Goal: Communication & Community: Answer question/provide support

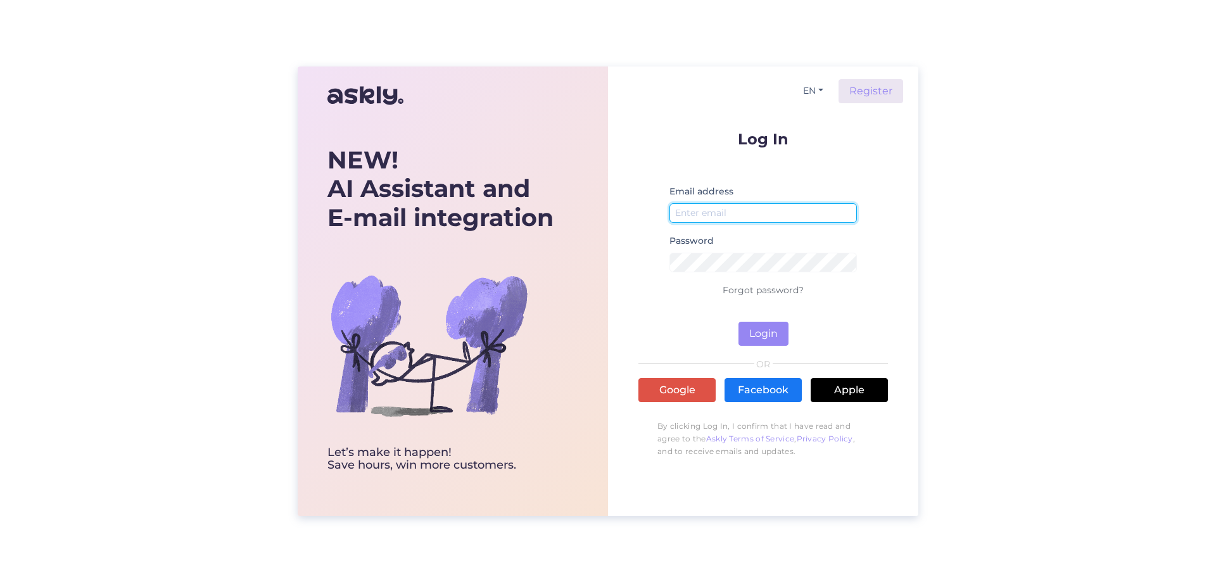
click at [736, 215] on input "email" at bounding box center [764, 213] width 188 height 20
type input "b"
type input "[PERSON_NAME][EMAIL_ADDRESS][DOMAIN_NAME]"
click at [757, 334] on button "Login" at bounding box center [764, 334] width 50 height 24
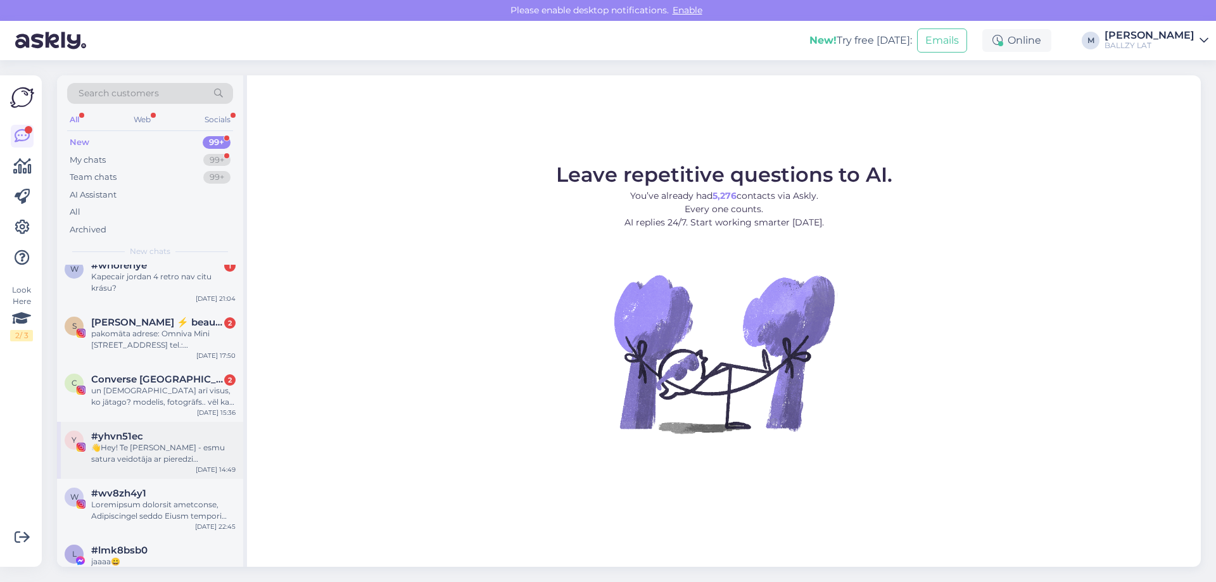
scroll to position [443, 0]
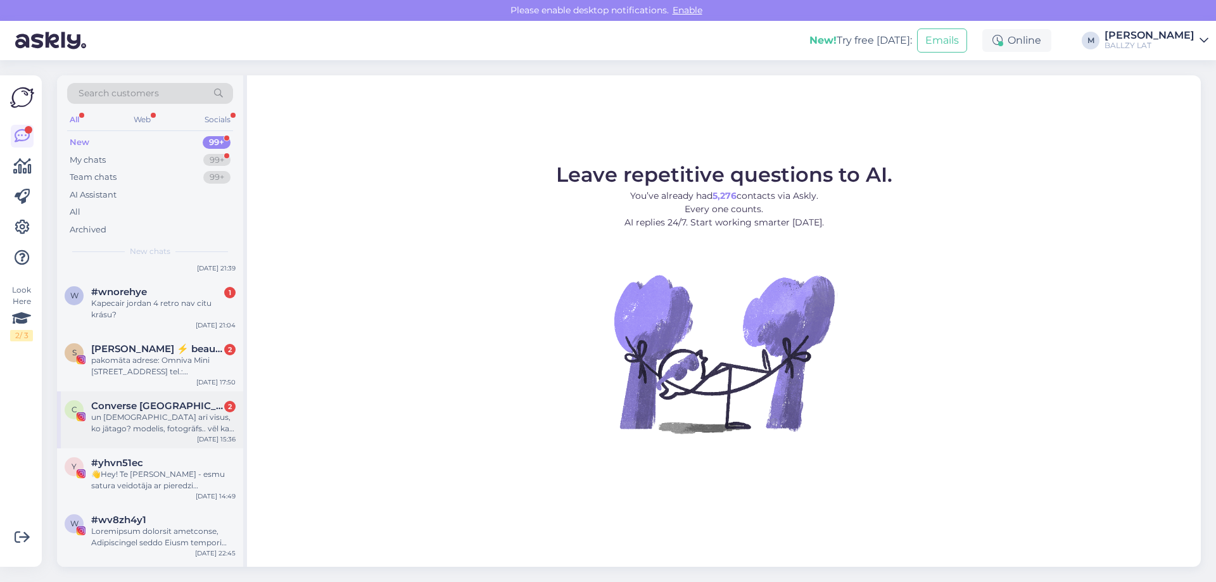
click at [174, 409] on div "Converse Latvija 2" at bounding box center [163, 405] width 144 height 11
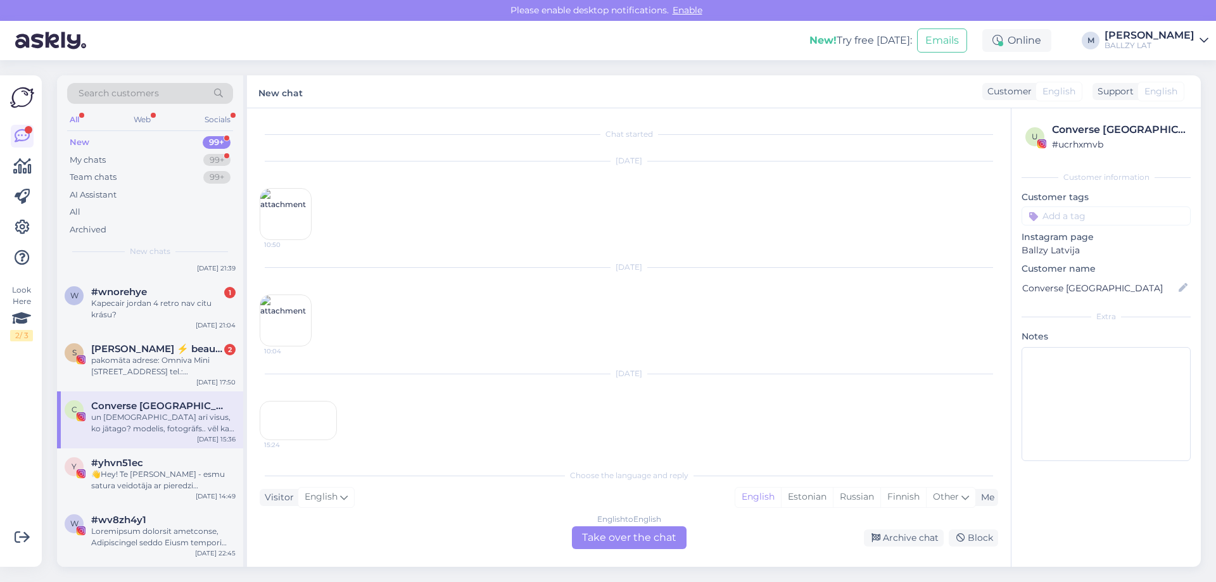
scroll to position [9408, 0]
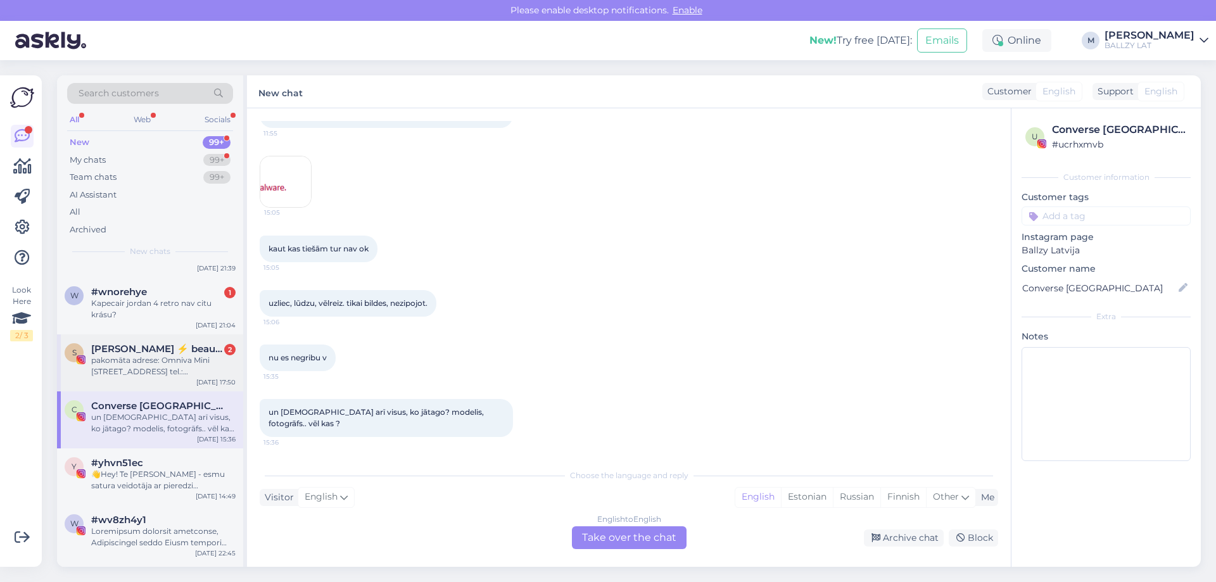
click at [154, 364] on div "pakomāta adrese: Omniva Mini [STREET_ADDRESS] tel.: [PHONE_NUMBER]" at bounding box center [163, 366] width 144 height 23
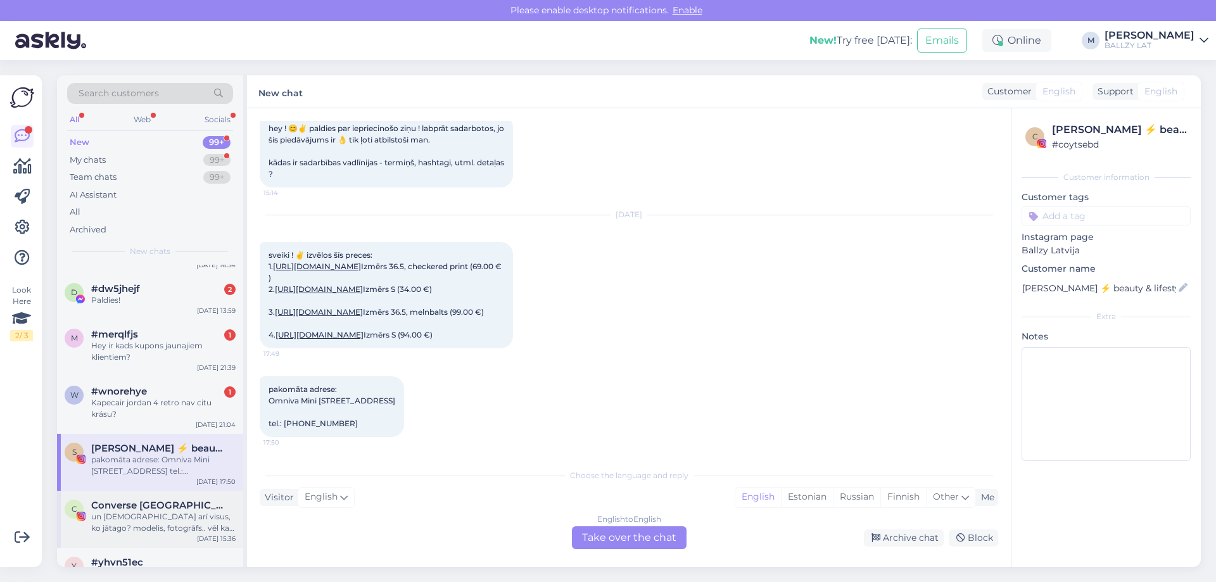
scroll to position [317, 0]
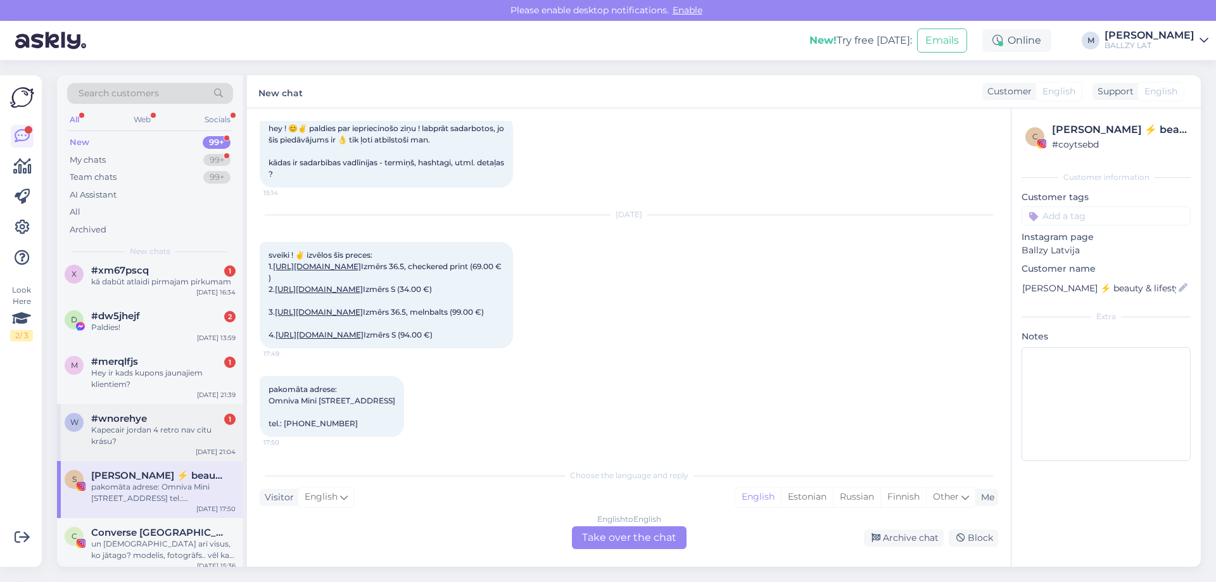
click at [165, 445] on div "Kapecair jordan 4 retro nav citu krásu?" at bounding box center [163, 435] width 144 height 23
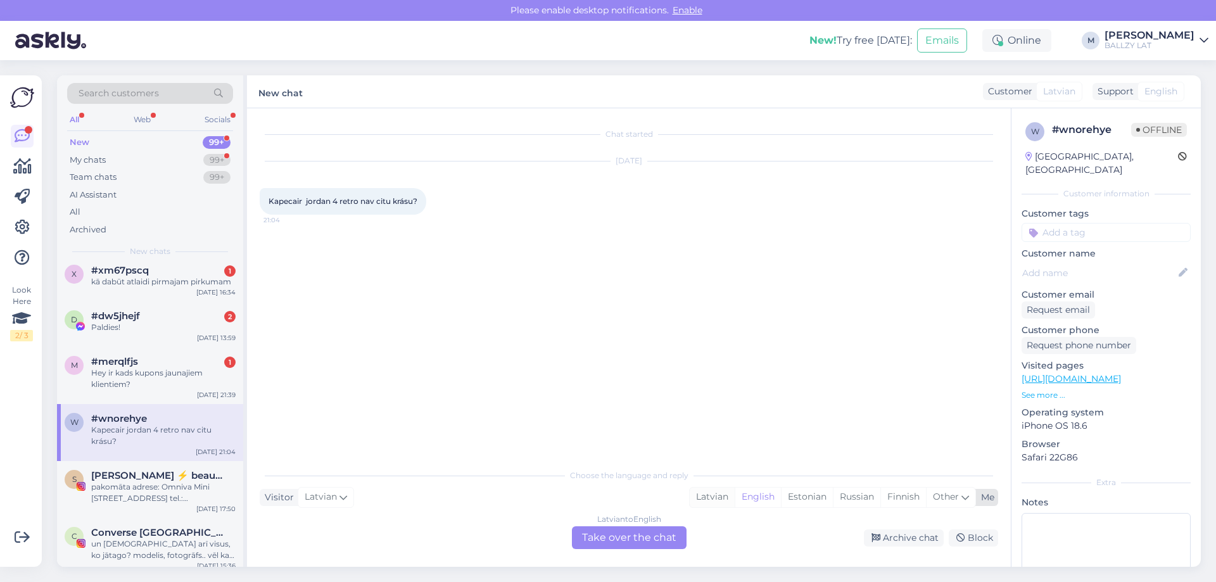
click at [705, 500] on div "Latvian" at bounding box center [712, 497] width 45 height 19
click at [654, 539] on div "Latvian to Latvian Take over the chat" at bounding box center [629, 537] width 115 height 23
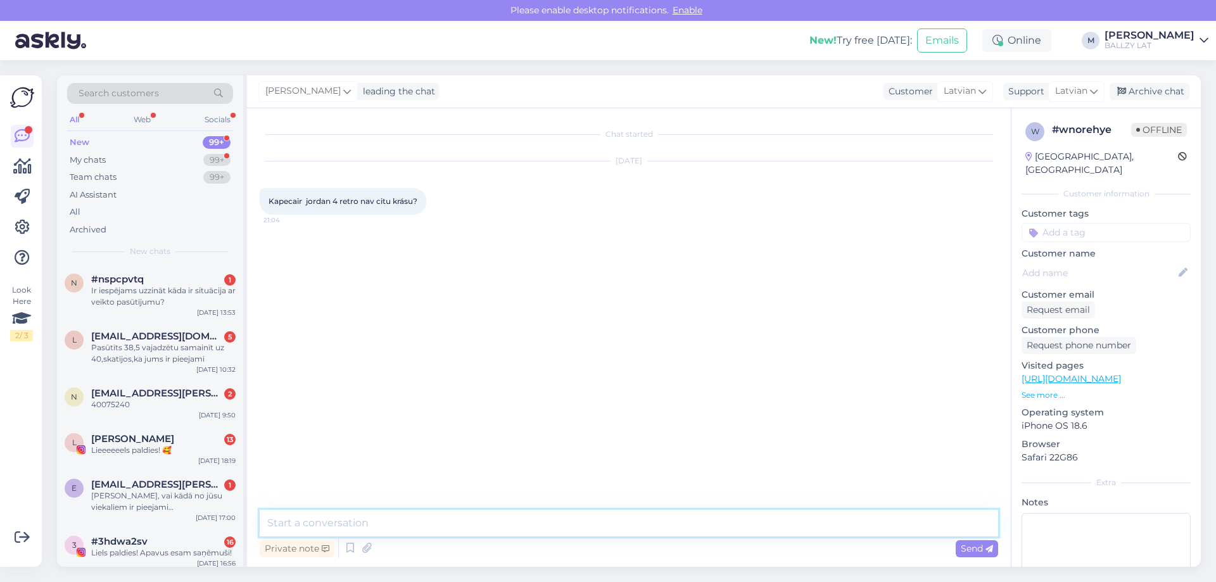
click at [541, 535] on textarea at bounding box center [629, 523] width 739 height 27
type textarea "Sveiki! Šobrīd diemžēl vairāk mums nav pieejamas, gaidam jaunas piegādes."
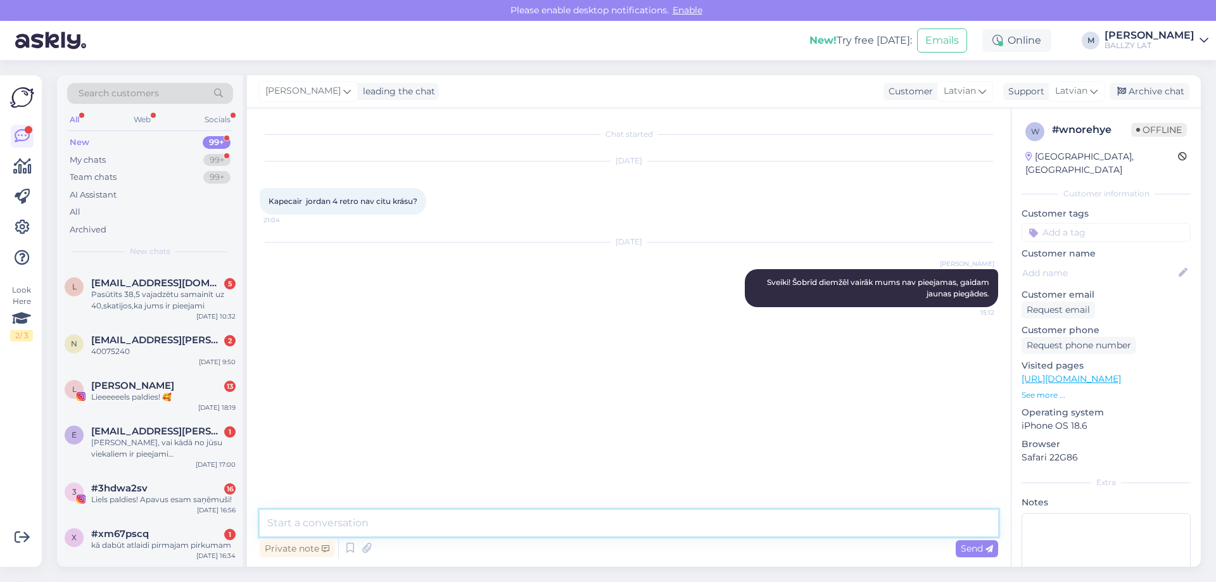
scroll to position [317, 0]
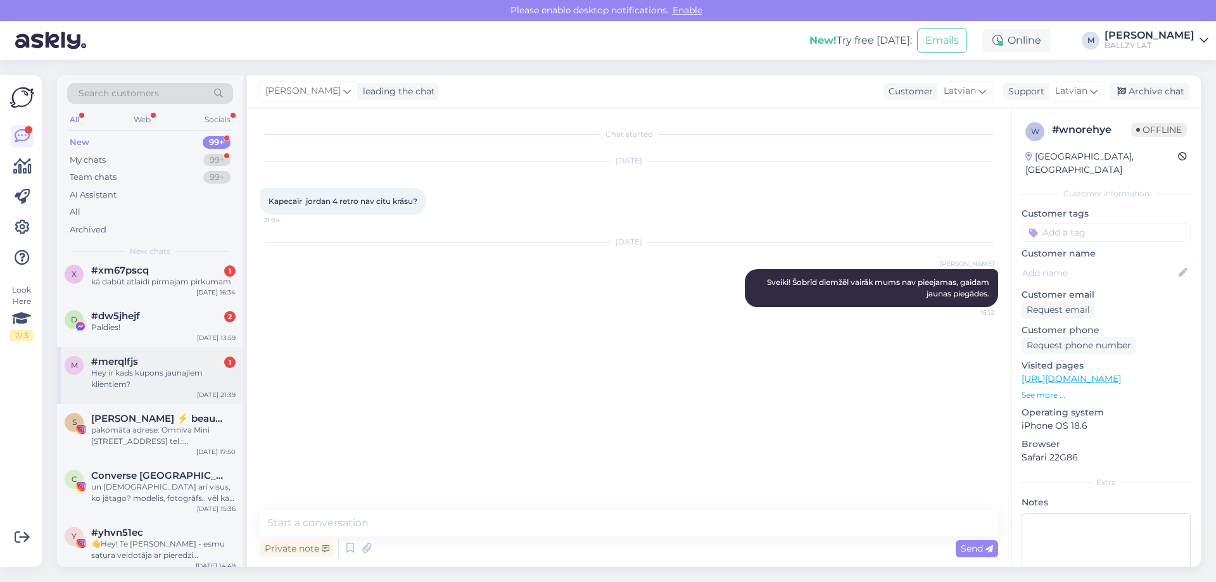
click at [177, 378] on div "Hey ir kads kupons jaunajiem klientiem?" at bounding box center [163, 378] width 144 height 23
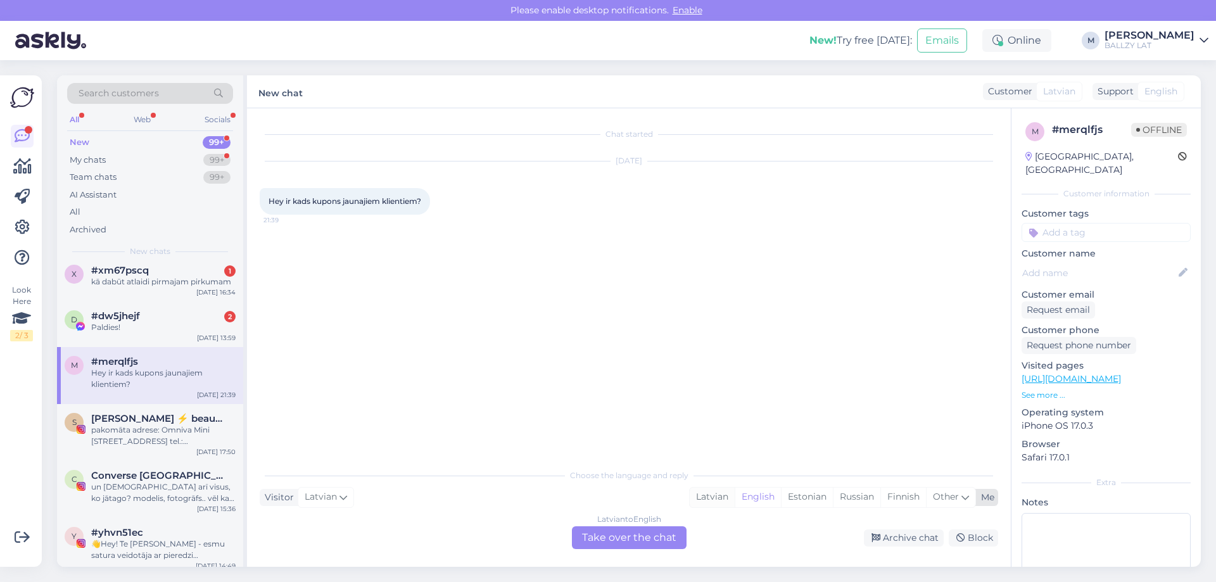
click at [712, 497] on div "Latvian" at bounding box center [712, 497] width 45 height 19
click at [656, 534] on div "Latvian to Latvian Take over the chat" at bounding box center [629, 537] width 115 height 23
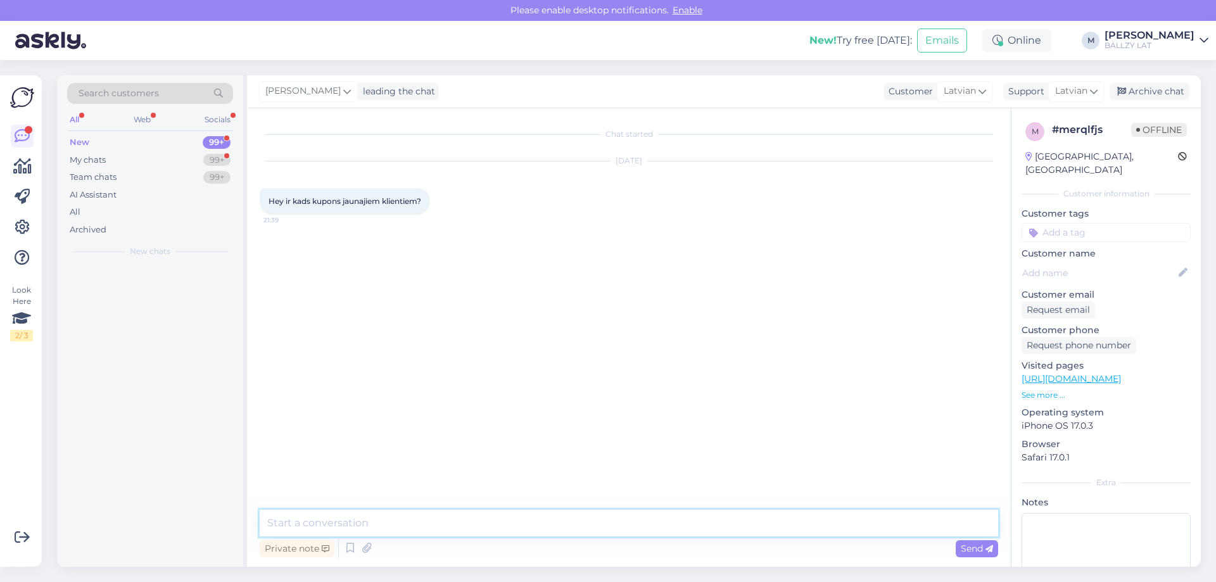
click at [521, 527] on textarea at bounding box center [629, 523] width 739 height 27
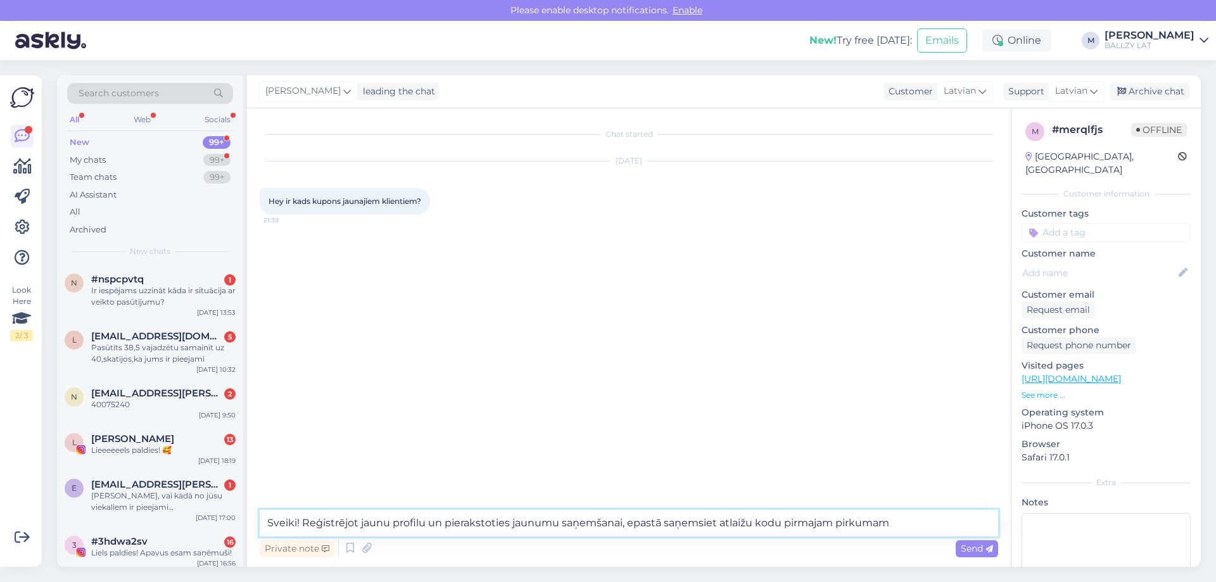
type textarea "Sveiki! Reģistrējot jaunu profilu un pierakstoties jaunumu saņemšanai, epastā s…"
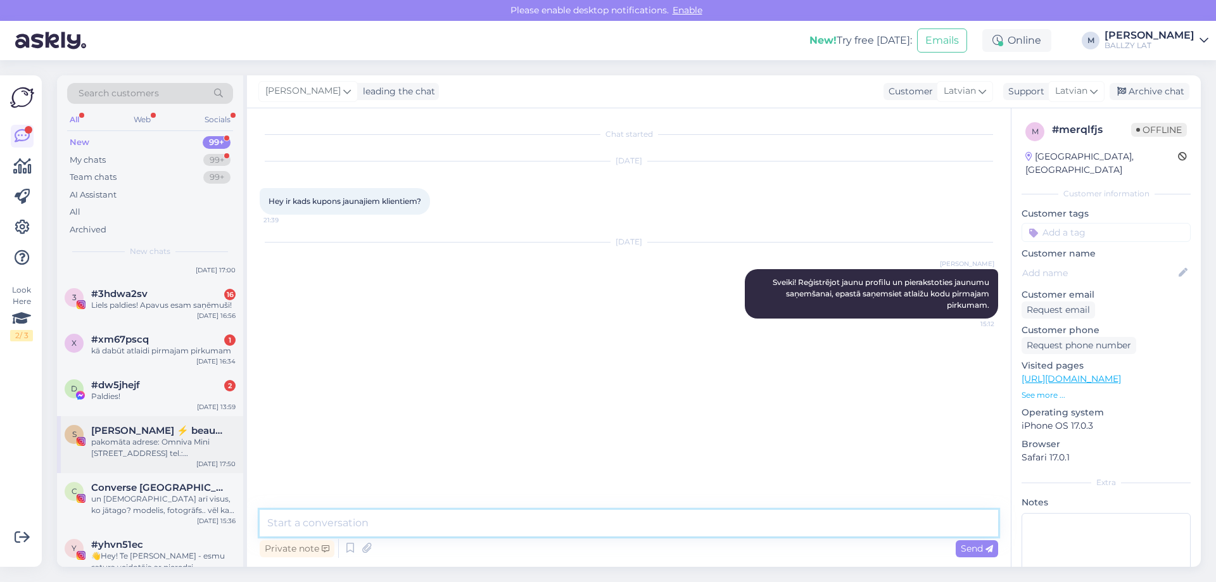
scroll to position [253, 0]
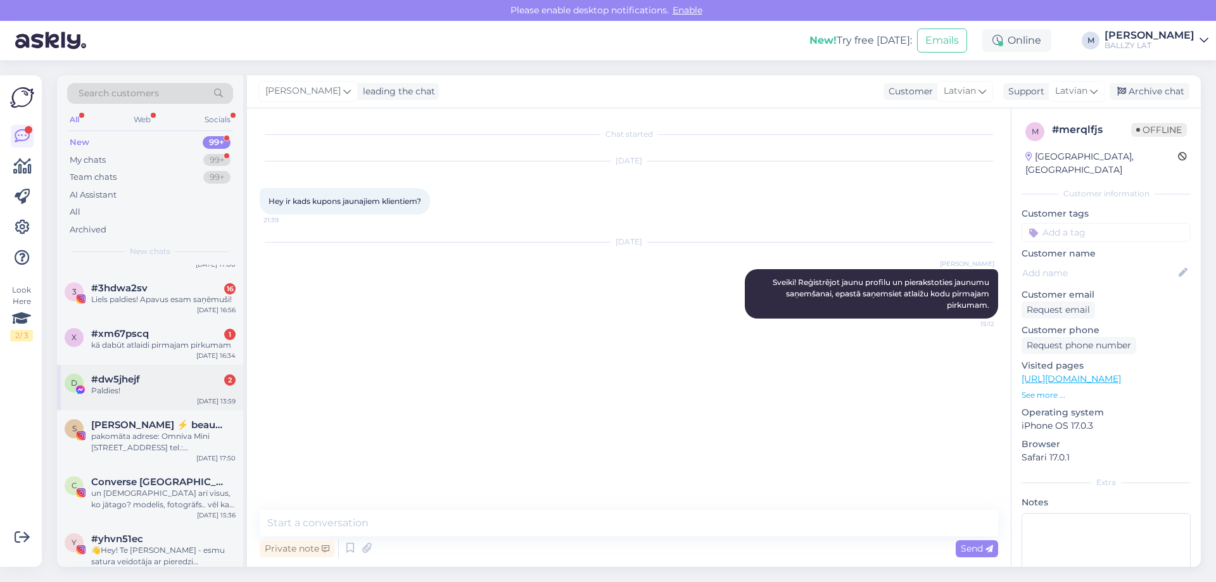
click at [156, 391] on div "Paldies!" at bounding box center [163, 390] width 144 height 11
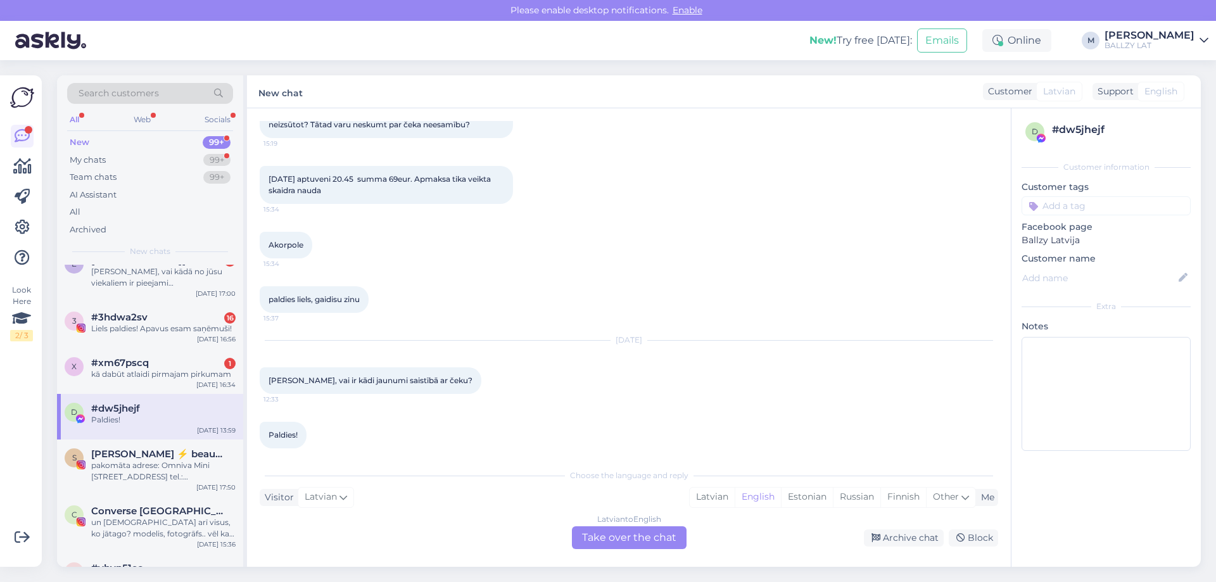
scroll to position [190, 0]
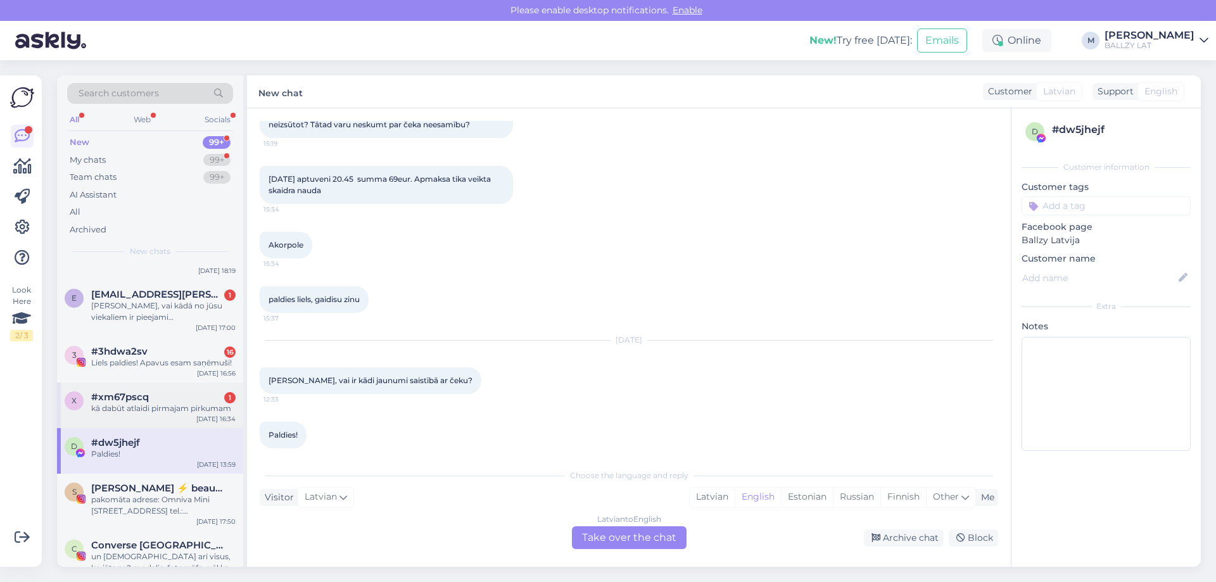
click at [141, 414] on div "x #xm67pscq 1 kā dabūt atlaidi pirmajam pirkumam [DATE] 16:34" at bounding box center [150, 406] width 186 height 46
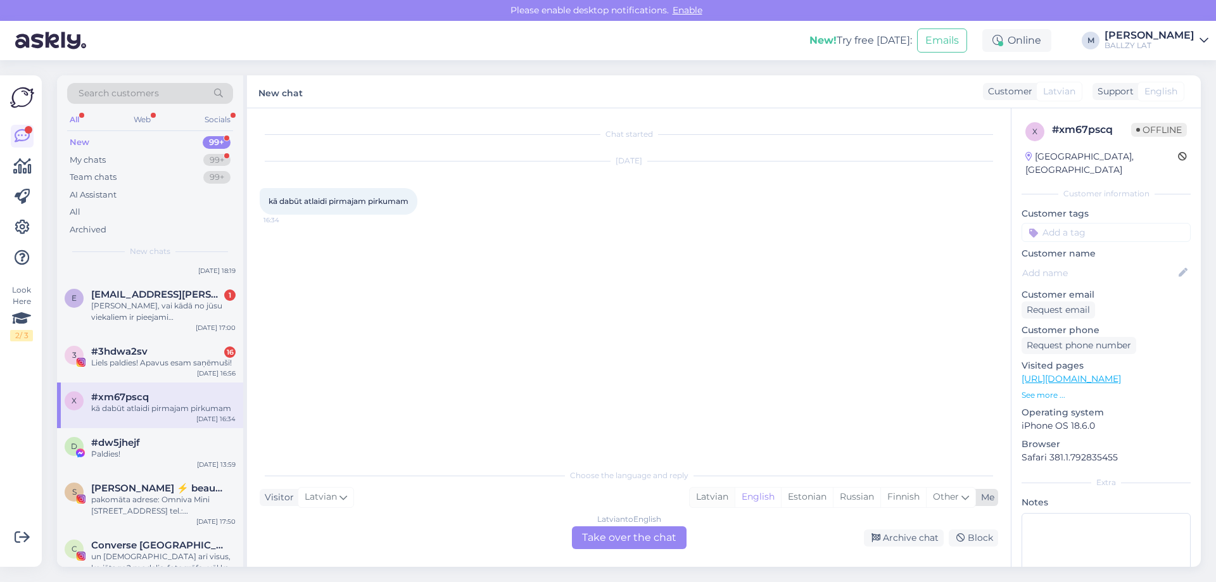
click at [710, 495] on div "Latvian" at bounding box center [712, 497] width 45 height 19
click at [118, 159] on div "My chats 99+" at bounding box center [150, 160] width 166 height 18
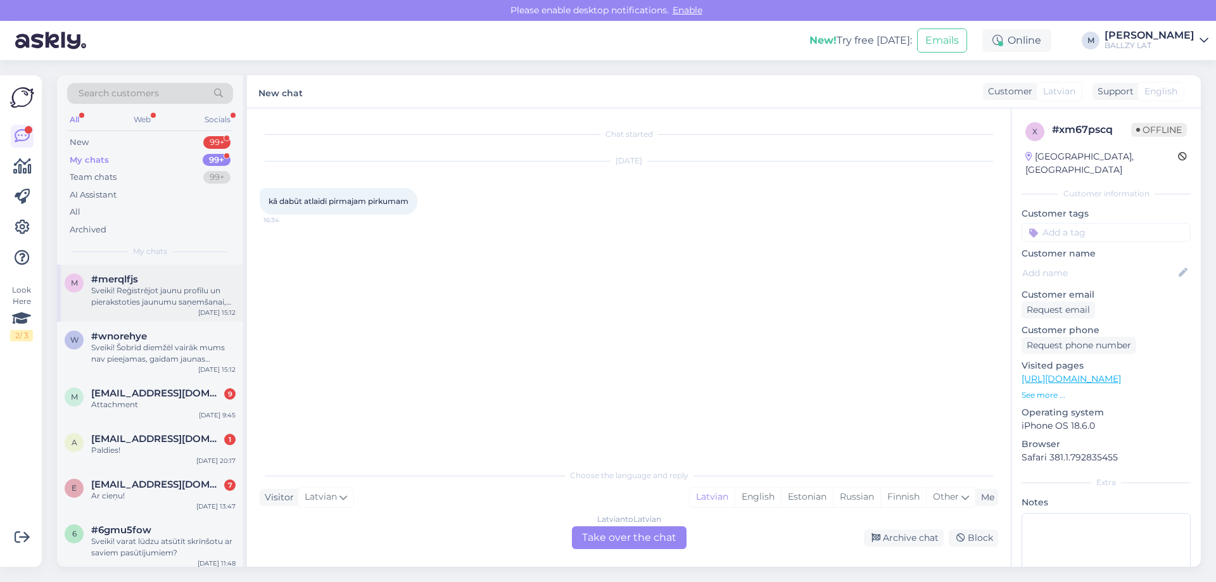
click at [167, 298] on div "Sveiki! Reģistrējot jaunu profilu un pierakstoties jaunumu saņemšanai, epastā s…" at bounding box center [163, 296] width 144 height 23
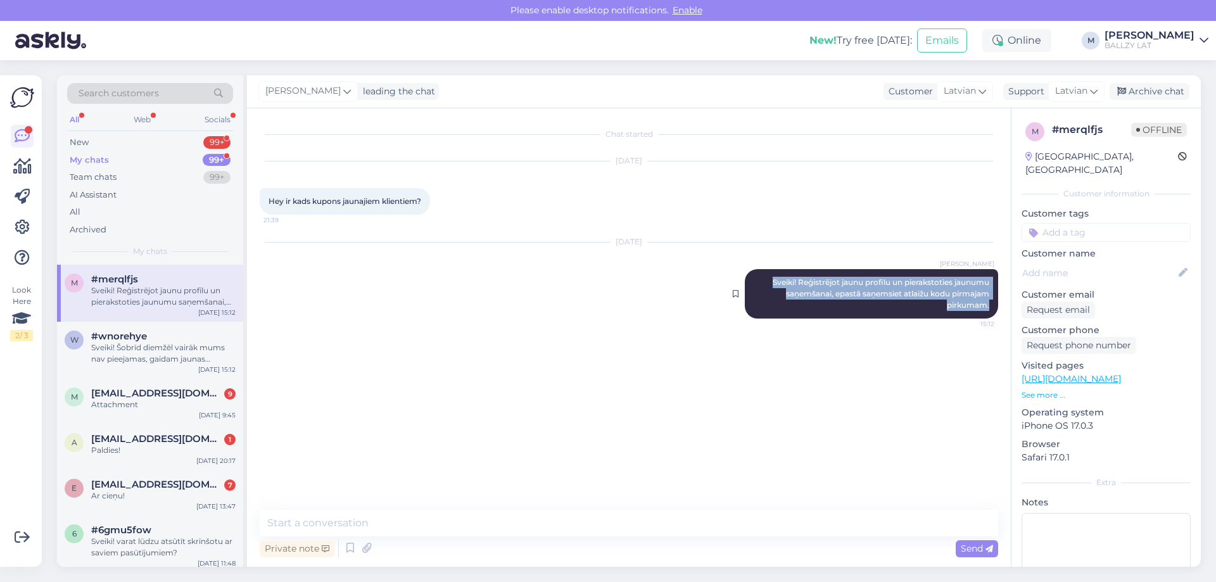
drag, startPoint x: 993, startPoint y: 307, endPoint x: 748, endPoint y: 280, distance: 246.7
click at [748, 280] on div "[PERSON_NAME]! Reģistrējot jaunu profilu un pierakstoties jaunumu saņemšanai, e…" at bounding box center [871, 293] width 253 height 49
copy span "Sveiki! Reģistrējot jaunu profilu un pierakstoties jaunumu saņemšanai, epastā s…"
click at [83, 146] on div "New" at bounding box center [79, 142] width 19 height 13
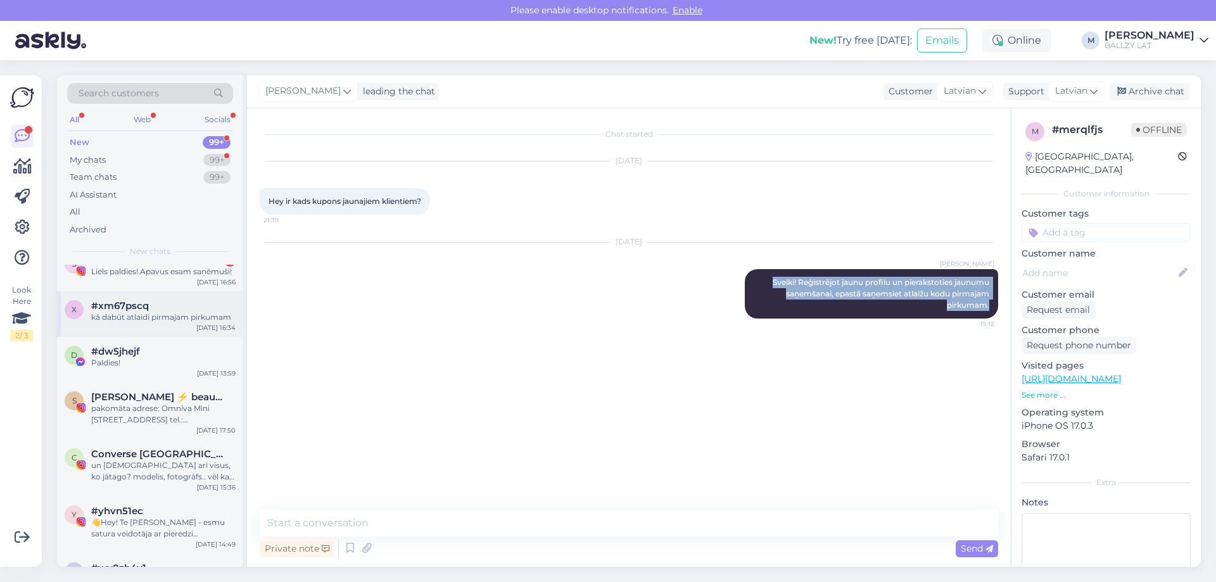
scroll to position [253, 0]
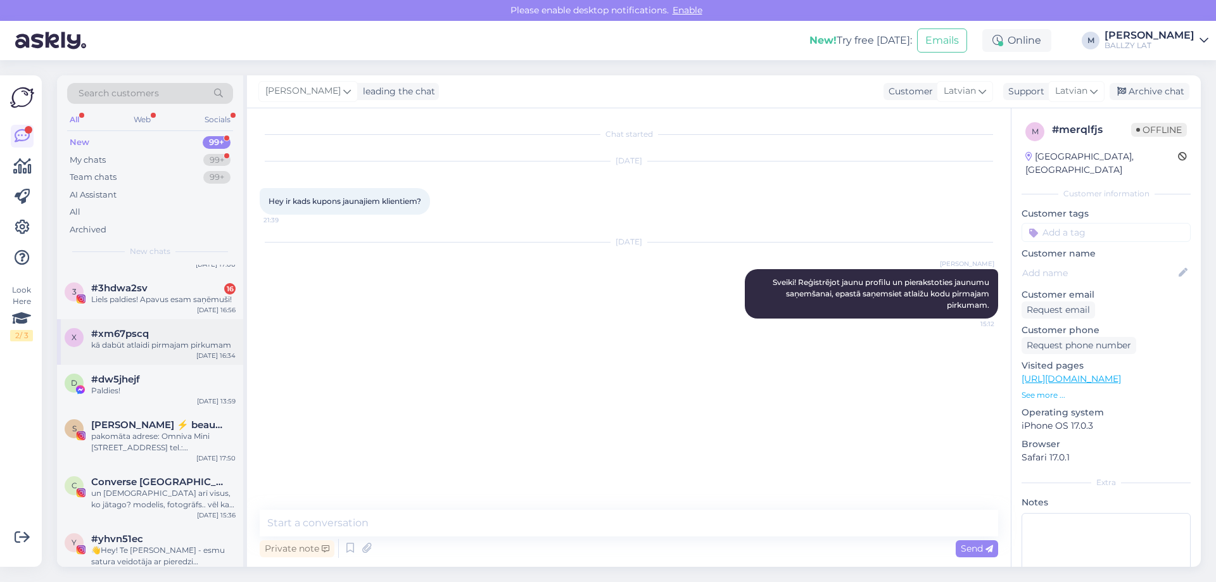
click at [155, 339] on div "#xm67pscq" at bounding box center [163, 333] width 144 height 11
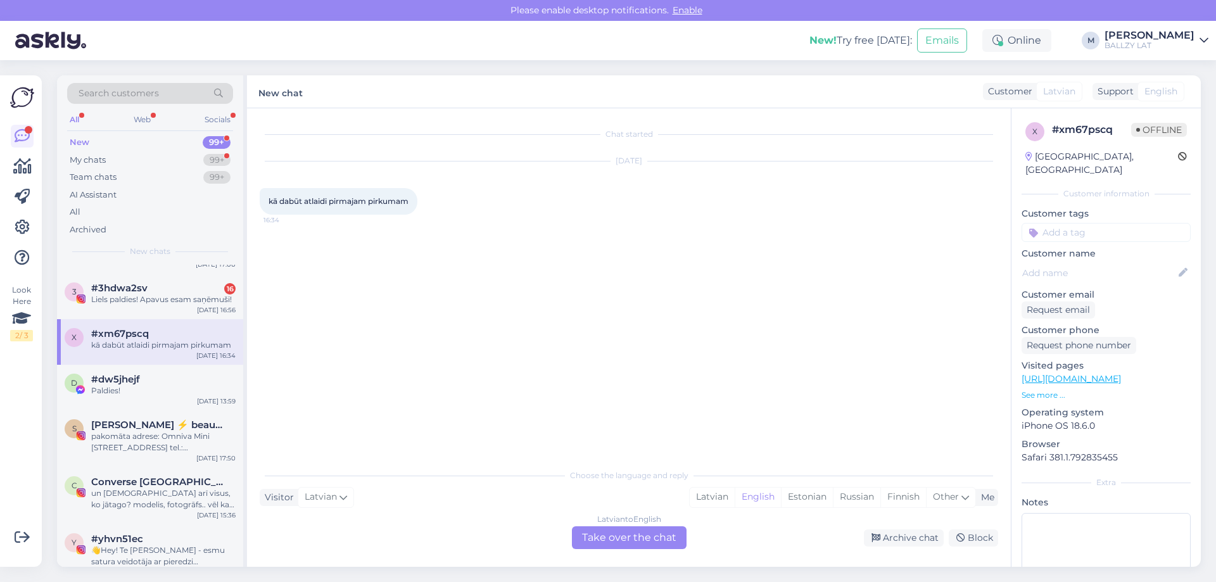
click at [636, 536] on div "Latvian to English Take over the chat" at bounding box center [629, 537] width 115 height 23
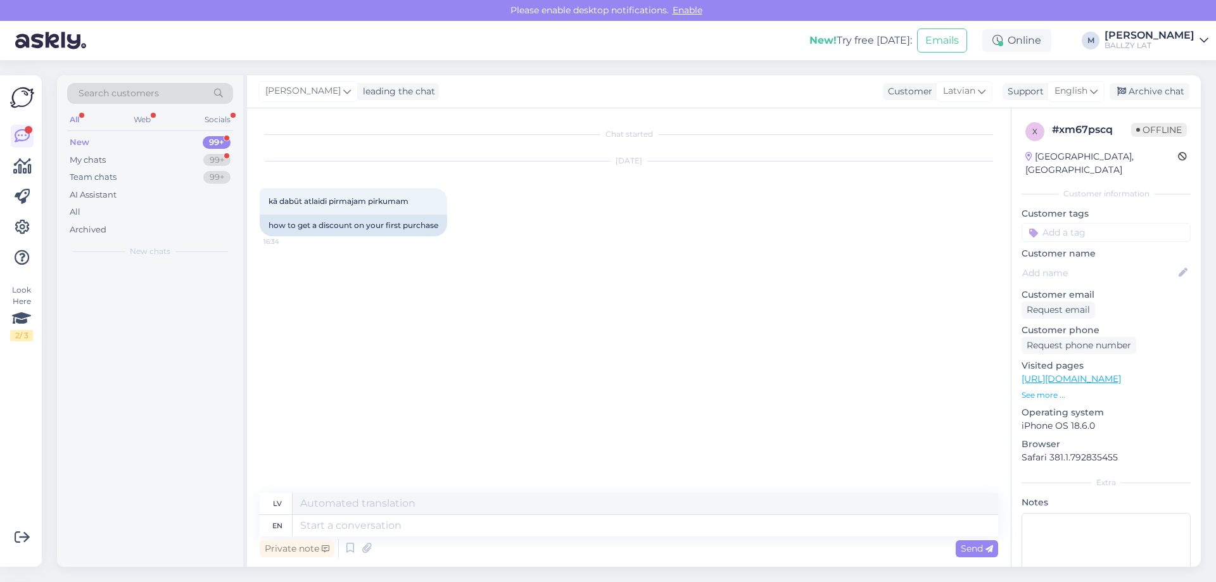
scroll to position [0, 0]
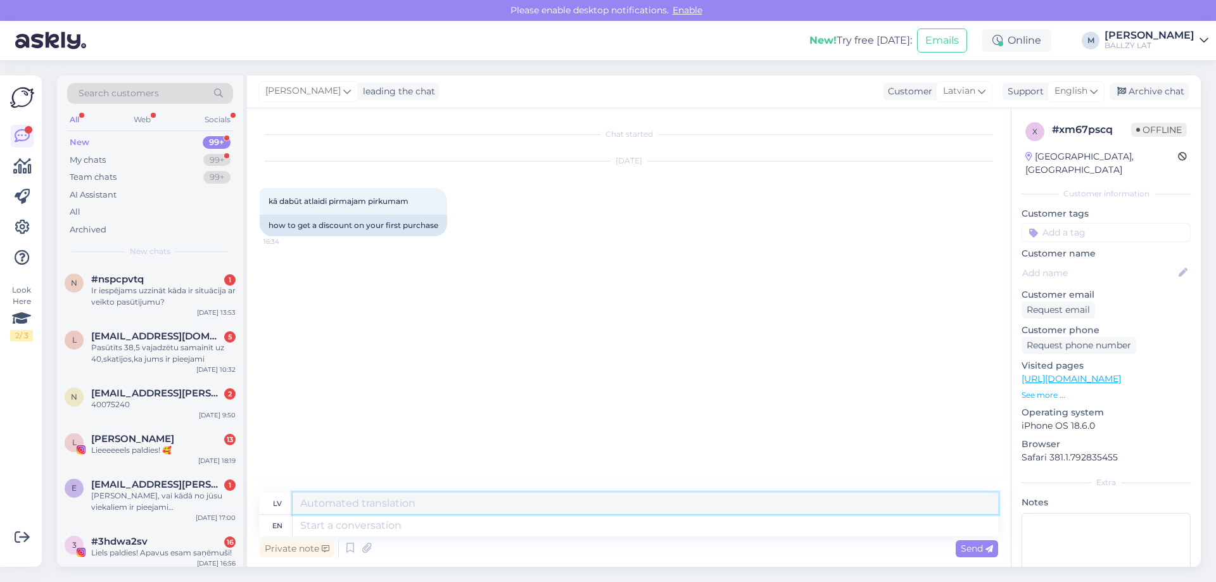
click at [354, 500] on textarea at bounding box center [646, 504] width 706 height 22
paste textarea "Sveiki! Reģistrējot jaunu profilu un pierakstoties jaunumu saņemšanai, epastā s…"
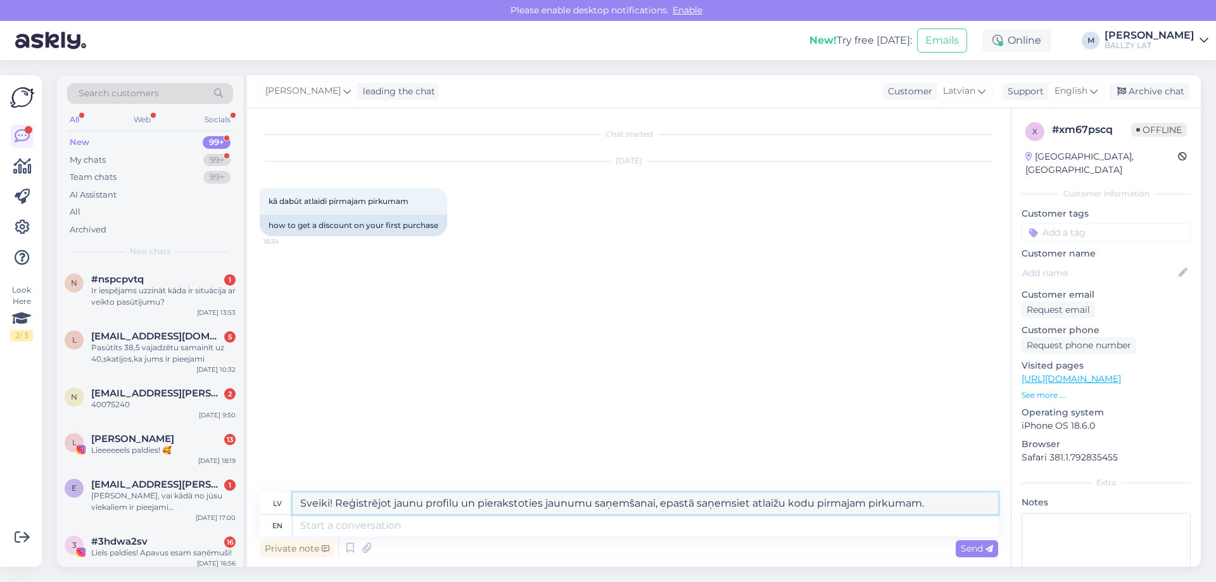
type textarea "Sveiki! Reģistrējot jaunu profilu un pierakstoties jaunumu saņemšanai, epastā s…"
click at [336, 525] on textarea at bounding box center [646, 526] width 706 height 22
paste textarea "Sveiki! Reģistrējot jaunu profilu un pierakstoties jaunumu saņemšanai, epastā s…"
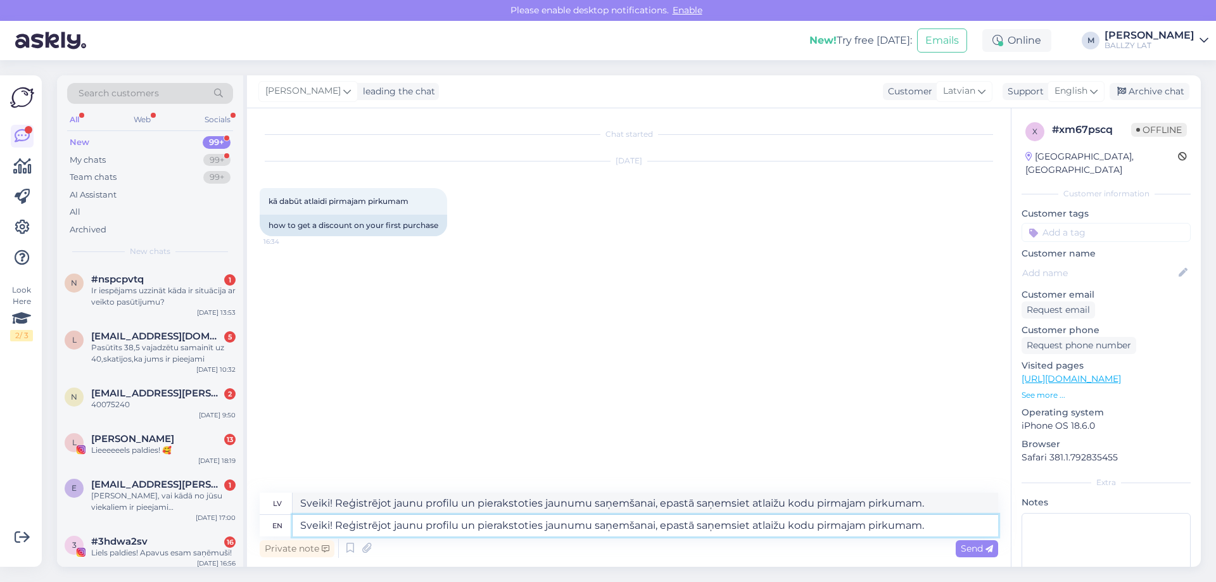
type textarea "Sveiki! Reģistrējot jaunu profilu un pierakstoties jaunumu saņemšanai, epastā s…"
click at [543, 501] on textarea "Sveiki! Reģistrējot jaunu profilu un pierakstoties jaunumu saņemšanai, epastā s…" at bounding box center [646, 504] width 706 height 22
click at [961, 546] on span "Send" at bounding box center [977, 548] width 32 height 11
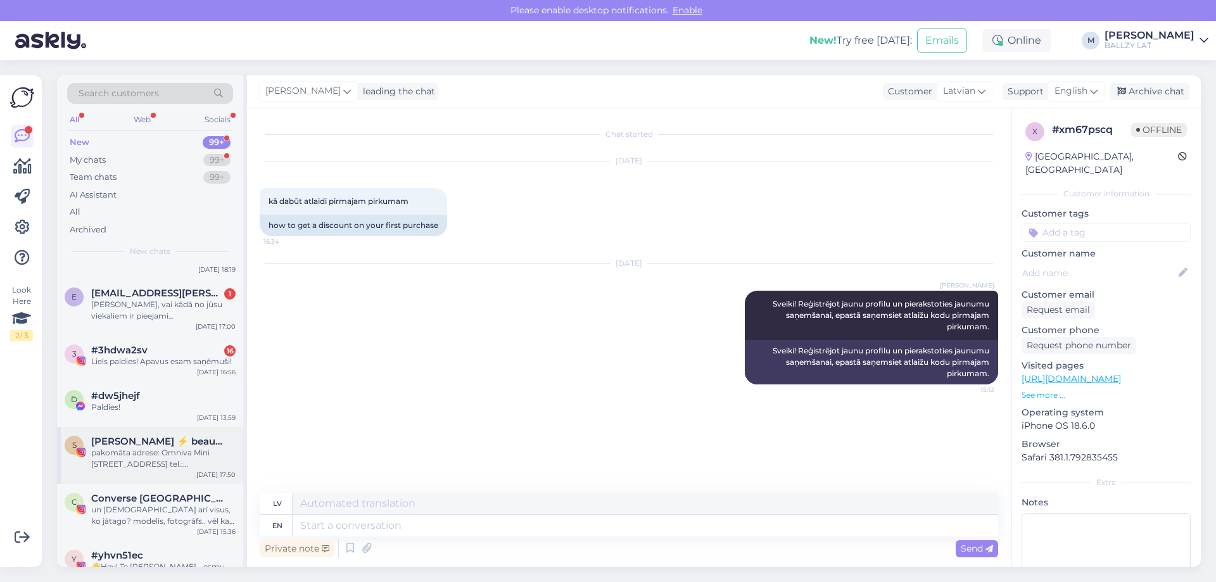
scroll to position [190, 0]
click at [148, 365] on div "Liels paldies! Apavus esam saņēmuši!" at bounding box center [163, 362] width 144 height 11
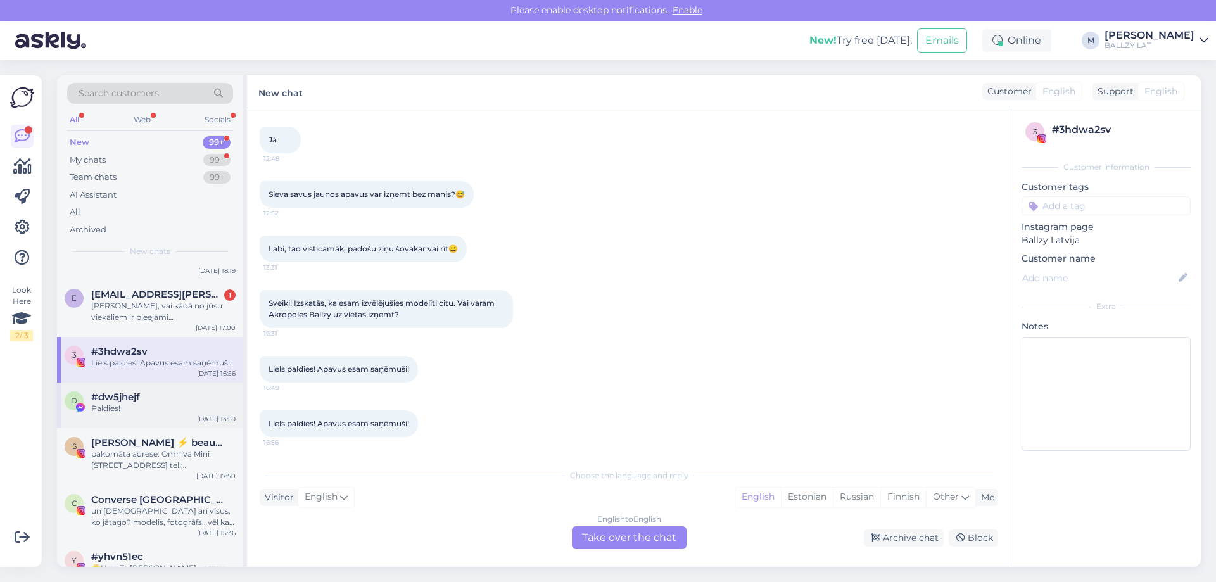
scroll to position [127, 0]
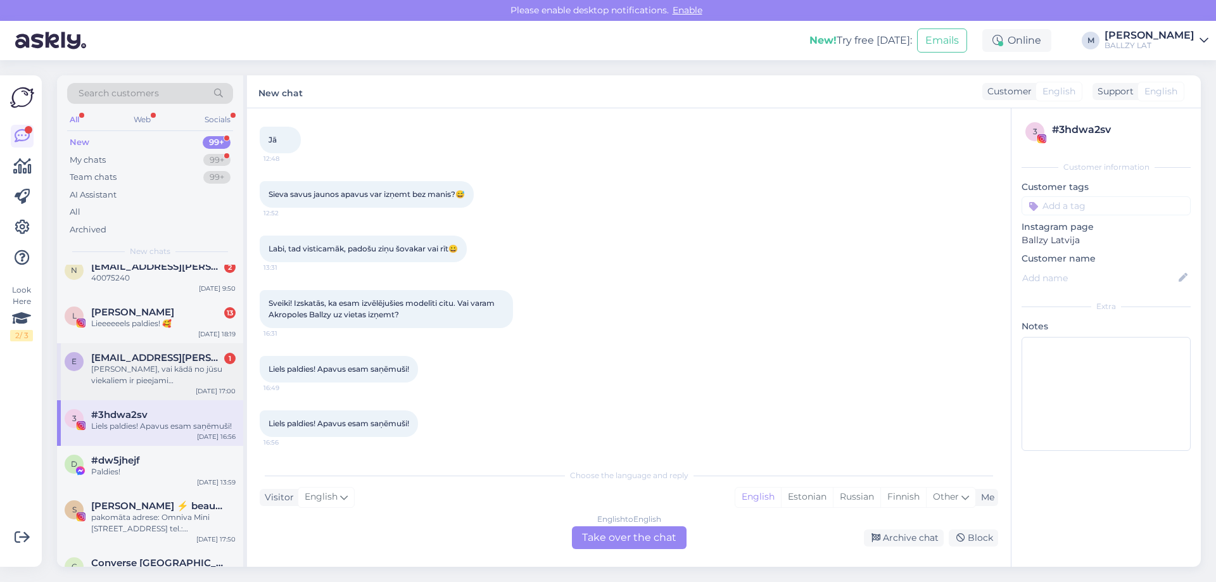
click at [156, 371] on div "[PERSON_NAME], vai kādā no jūsu viekaliem ir pieejami [DEMOGRAPHIC_DATA] basket…" at bounding box center [163, 375] width 144 height 23
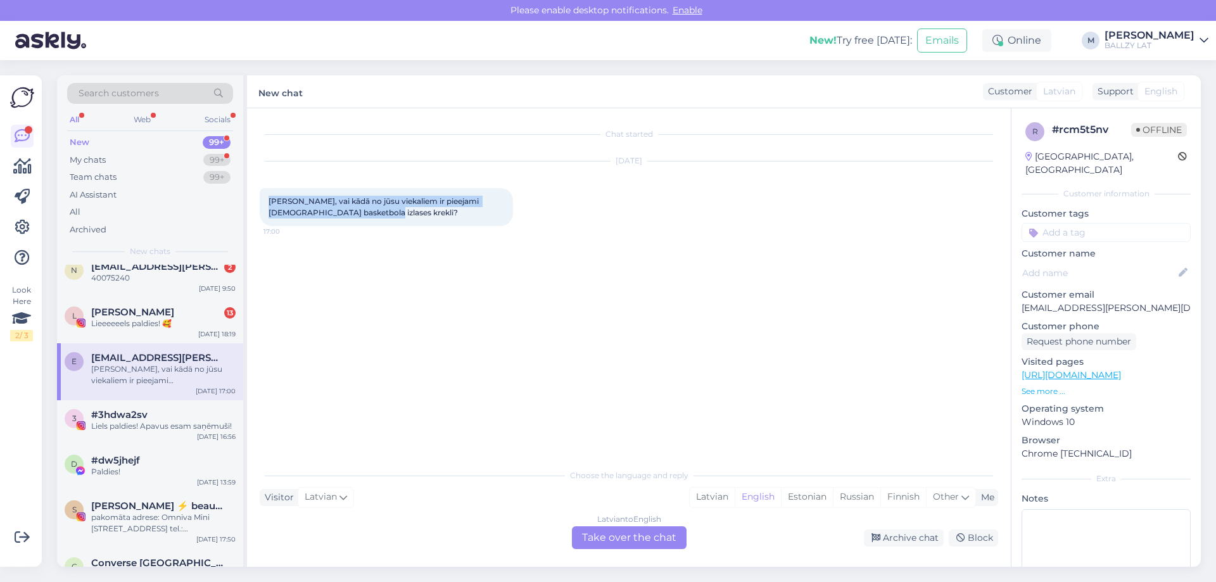
drag, startPoint x: 363, startPoint y: 214, endPoint x: 263, endPoint y: 198, distance: 101.4
click at [263, 198] on div "[PERSON_NAME], vai kādā no jūsu viekaliem ir pieejami [DEMOGRAPHIC_DATA] basket…" at bounding box center [386, 207] width 253 height 38
copy span "[PERSON_NAME], vai kādā no jūsu viekaliem ir pieejami [DEMOGRAPHIC_DATA] basket…"
click at [146, 324] on div "Lieeeeeels paldies! 🥰" at bounding box center [163, 323] width 144 height 11
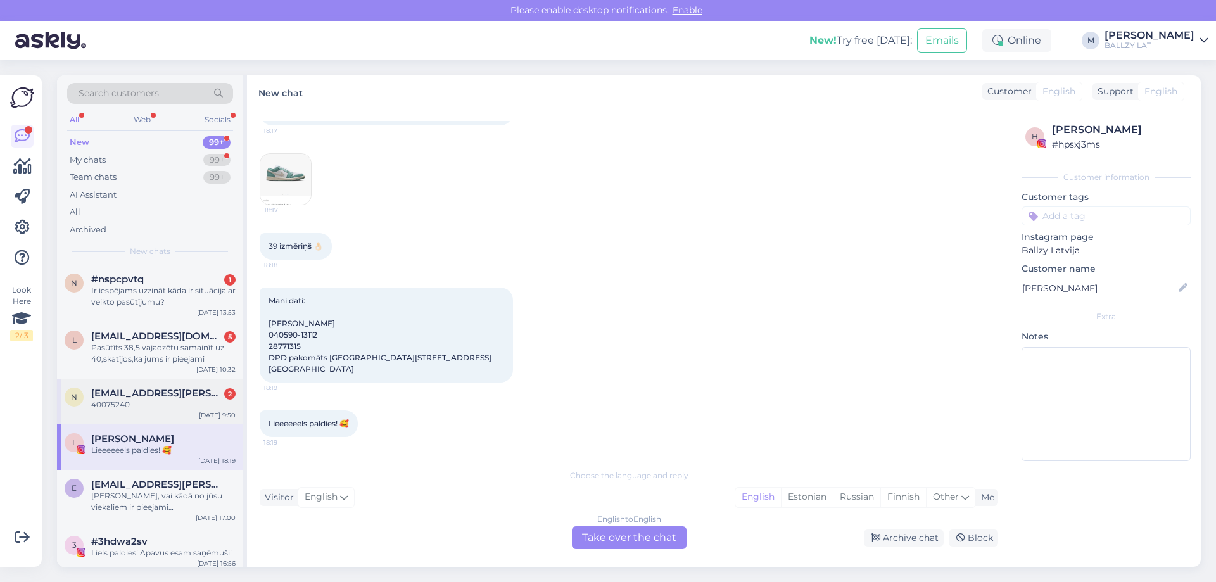
click at [166, 405] on div "40075240" at bounding box center [163, 404] width 144 height 11
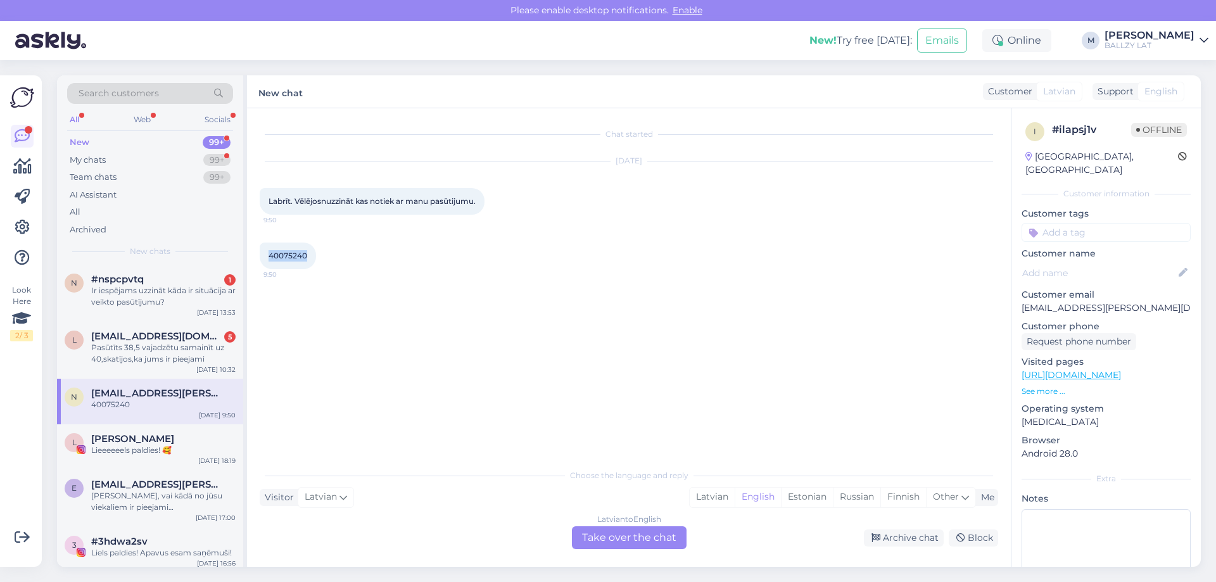
drag, startPoint x: 311, startPoint y: 259, endPoint x: 269, endPoint y: 258, distance: 41.8
click at [269, 258] on div "40075240 9:50" at bounding box center [288, 256] width 56 height 27
copy span "40075240"
click at [710, 491] on div "Latvian" at bounding box center [712, 497] width 45 height 19
click at [641, 542] on div "Latvian to Latvian Take over the chat" at bounding box center [629, 537] width 115 height 23
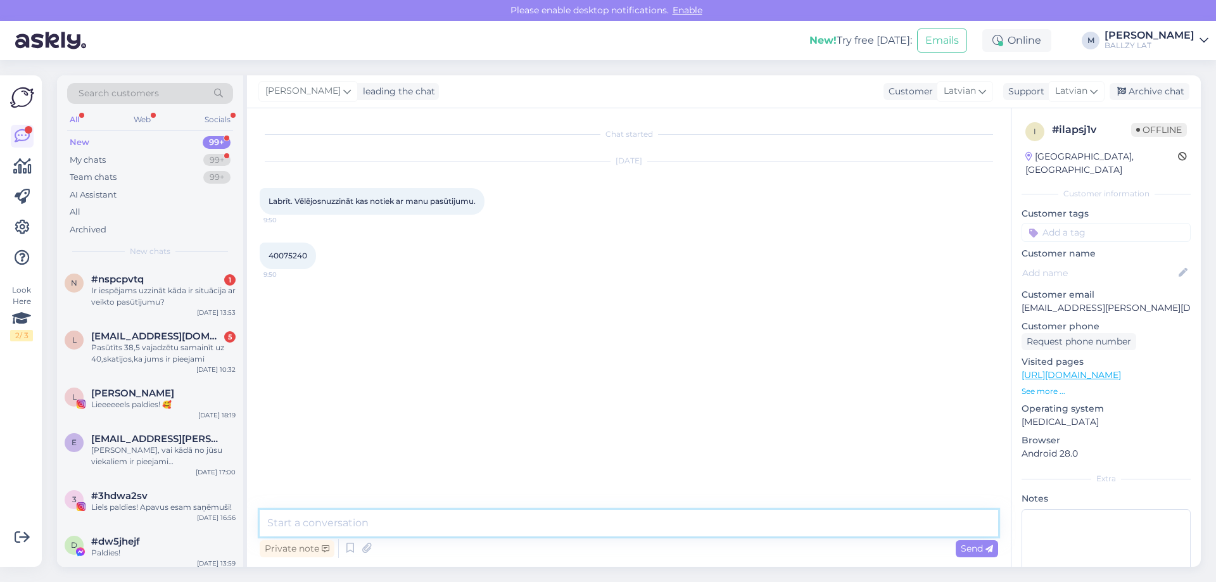
click at [491, 535] on textarea at bounding box center [629, 523] width 739 height 27
type textarea "Sveiki! Apstrādes procesā, viss kārtībā ar pasūtījumu. Tuvākajās dienās izsūtīs…"
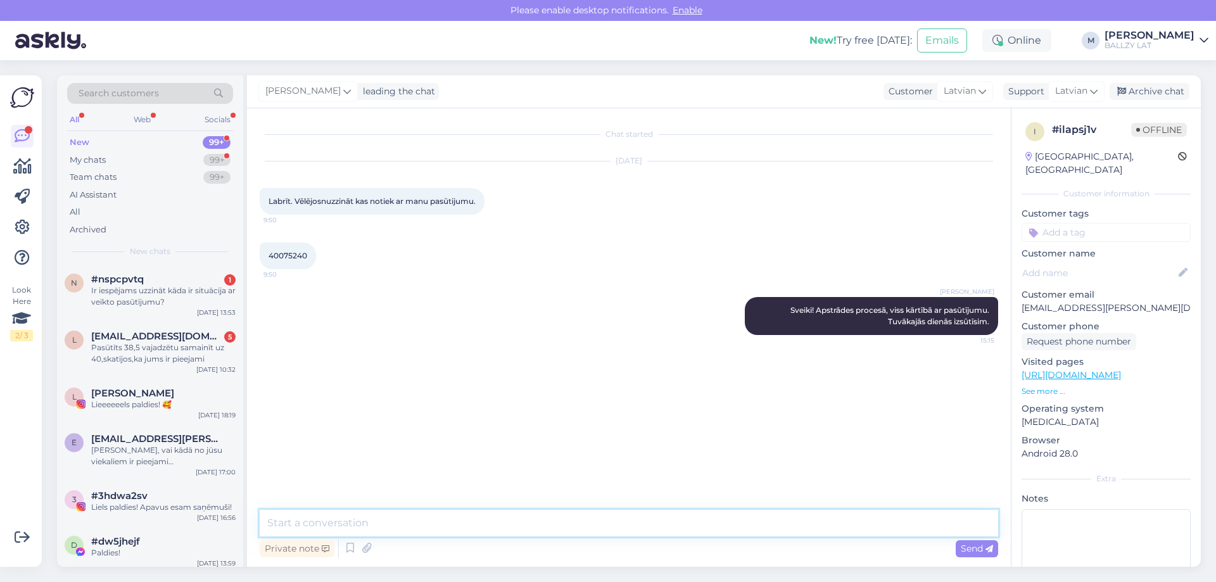
drag, startPoint x: 491, startPoint y: 535, endPoint x: 483, endPoint y: 534, distance: 7.6
drag, startPoint x: 483, startPoint y: 534, endPoint x: 115, endPoint y: 353, distance: 410.3
click at [115, 353] on div "Pasūtīts 38,5 vajadzētu samainīt uz 40,skatījos,ka jums ir pieejami" at bounding box center [163, 353] width 144 height 23
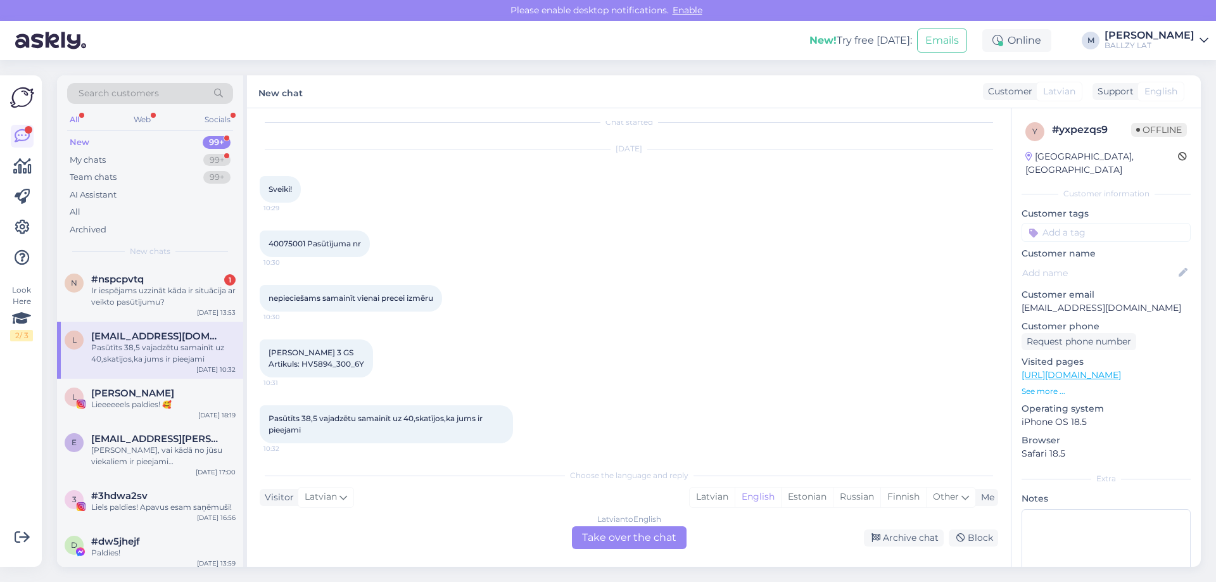
scroll to position [18, 0]
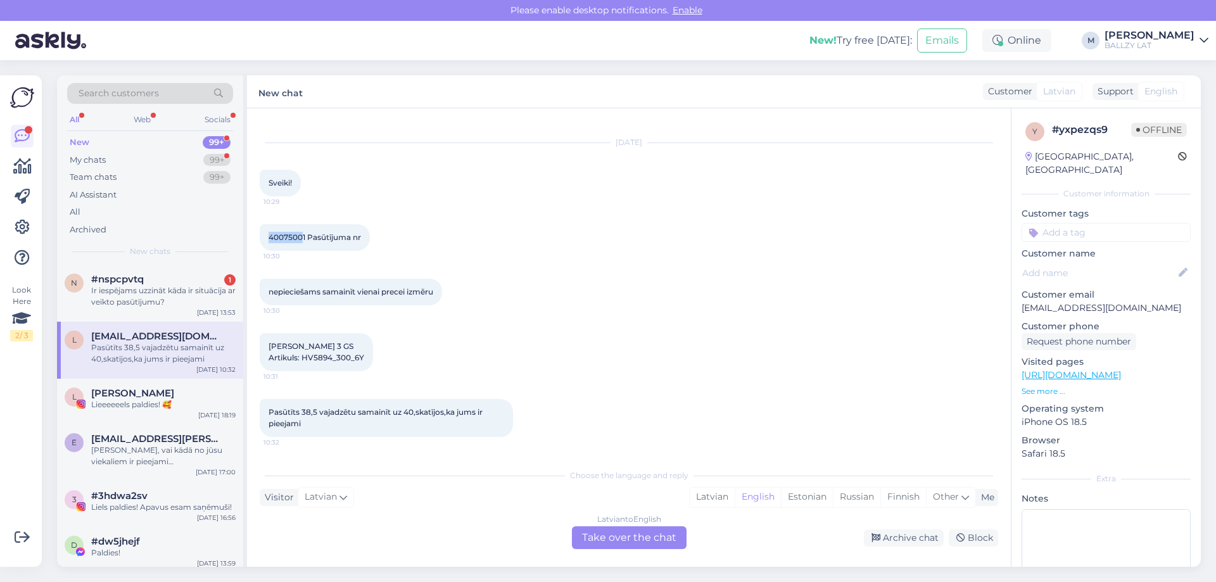
drag, startPoint x: 304, startPoint y: 238, endPoint x: 262, endPoint y: 236, distance: 42.5
click at [262, 236] on div "40075001 Pasūtījuma nr 10:30" at bounding box center [315, 237] width 110 height 27
click at [275, 241] on span "40075001 Pasūtījuma nr" at bounding box center [315, 238] width 93 height 10
drag, startPoint x: 267, startPoint y: 239, endPoint x: 306, endPoint y: 238, distance: 38.7
click at [306, 238] on div "40075001 Pasūtījuma nr 10:30" at bounding box center [315, 237] width 110 height 27
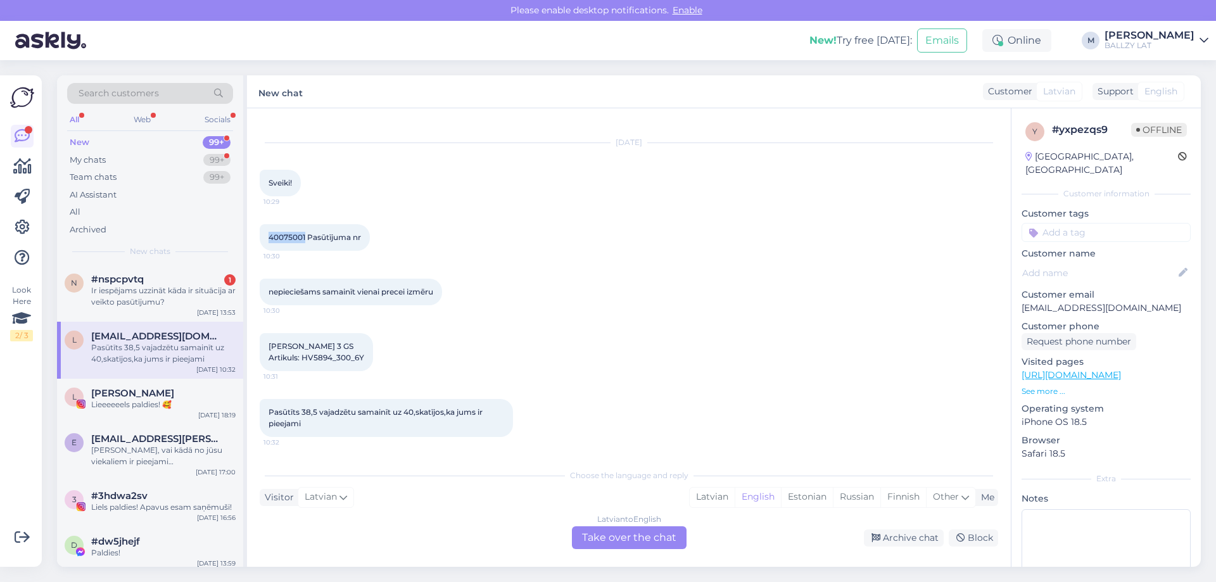
copy span "40075001"
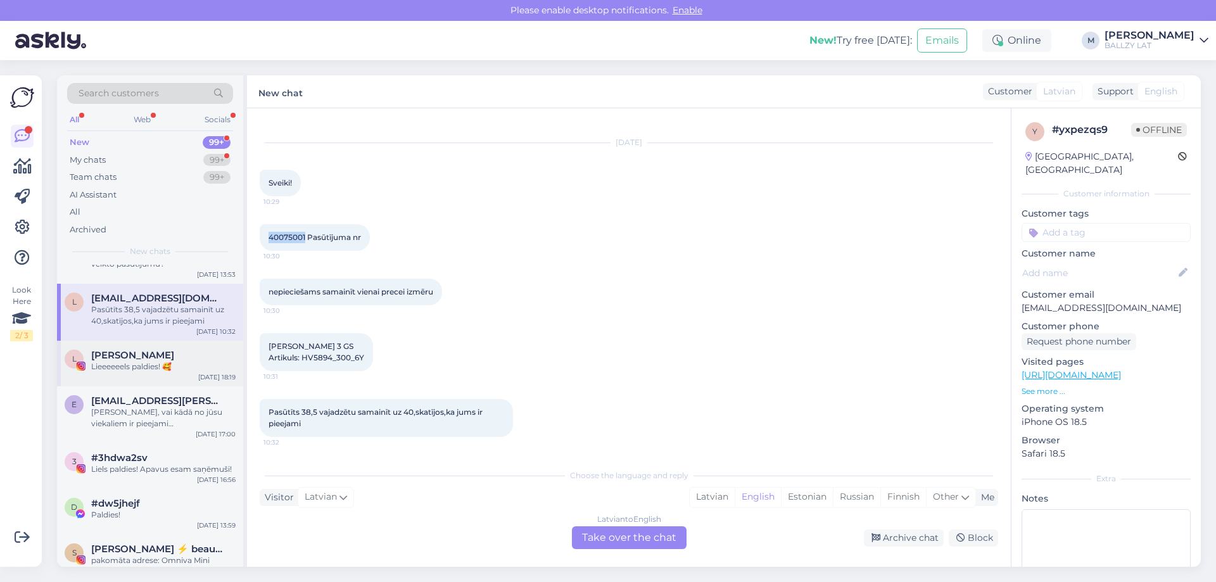
scroll to position [63, 0]
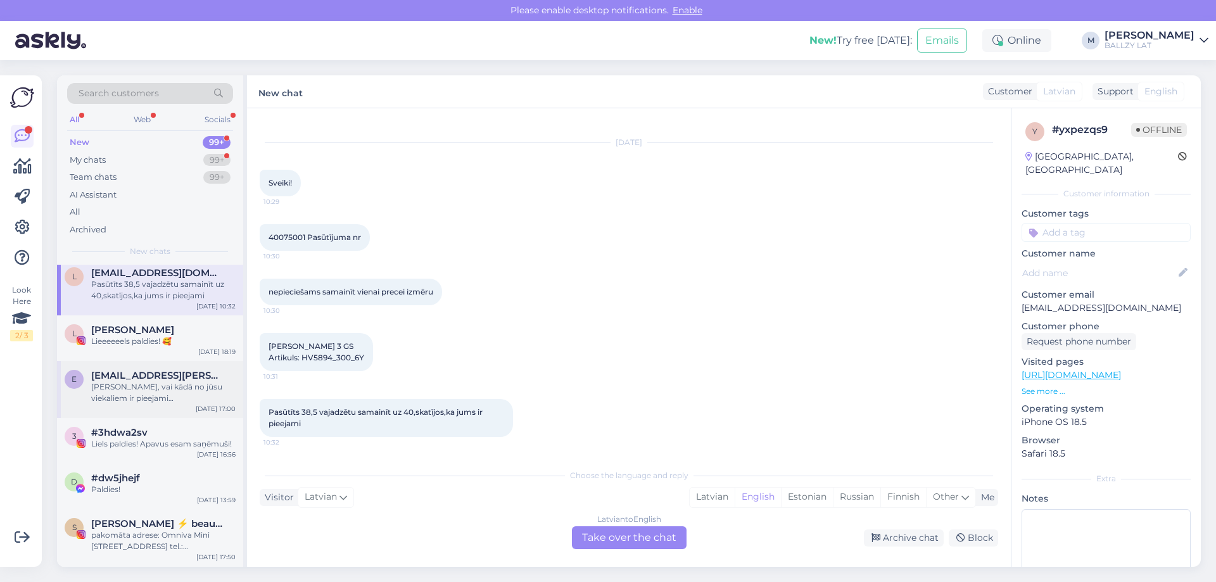
click at [155, 390] on div "[PERSON_NAME], vai kādā no jūsu viekaliem ir pieejami [DEMOGRAPHIC_DATA] basket…" at bounding box center [163, 392] width 144 height 23
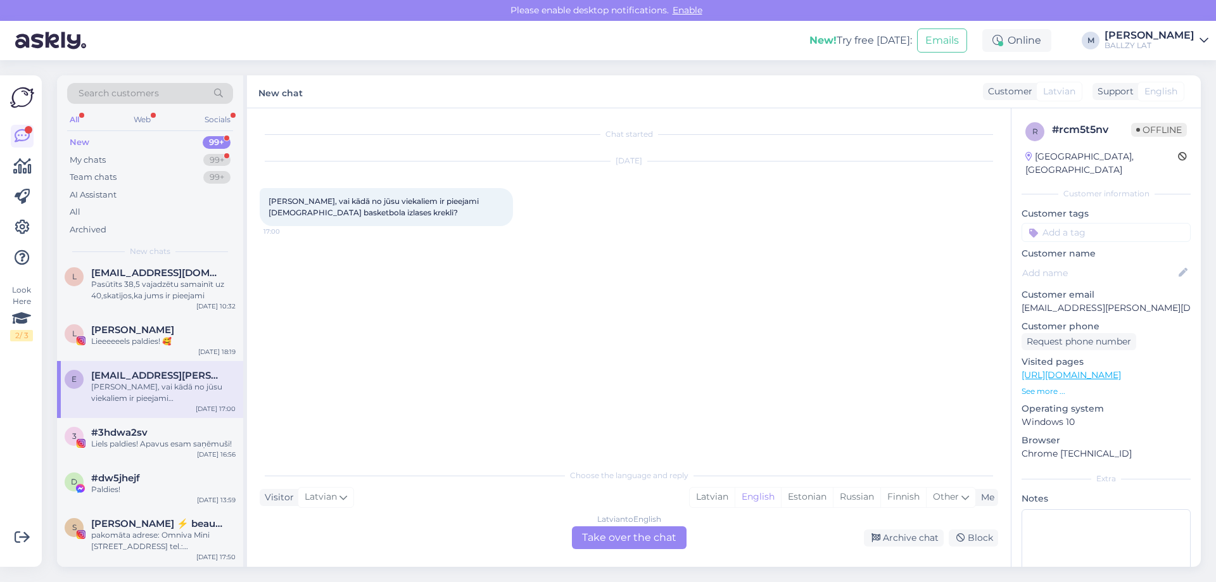
scroll to position [0, 0]
click at [711, 503] on div "Latvian" at bounding box center [712, 497] width 45 height 19
click at [648, 533] on div "Latvian to Latvian Take over the chat" at bounding box center [629, 537] width 115 height 23
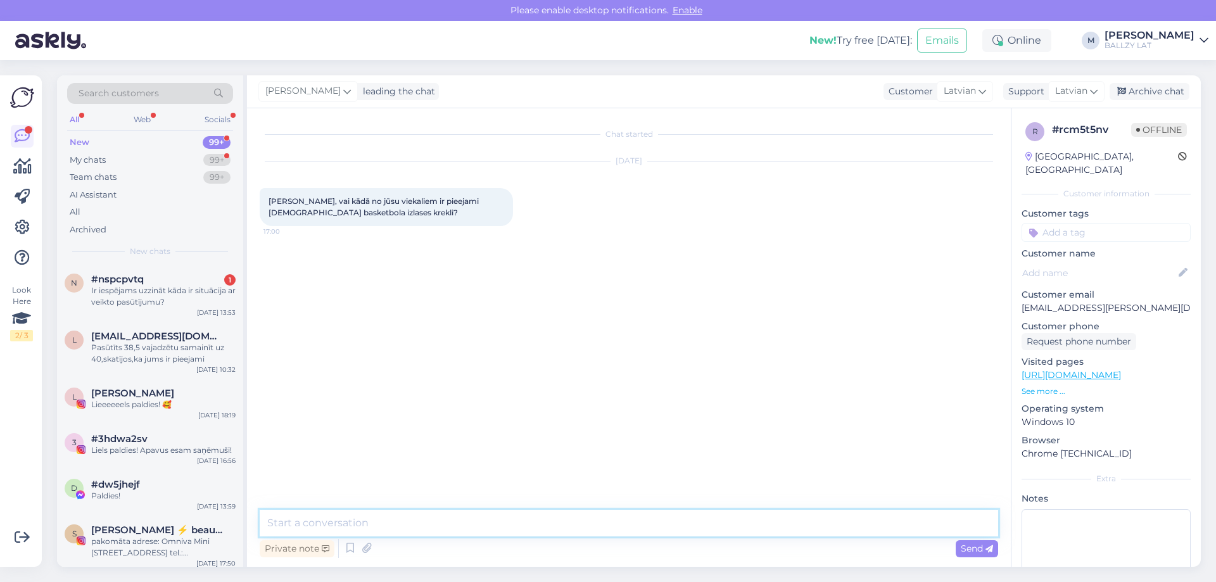
click at [512, 523] on textarea at bounding box center [629, 523] width 739 height 27
type textarea "Sveiki! Ballzy basketball - A. [STREET_ADDRESS]"
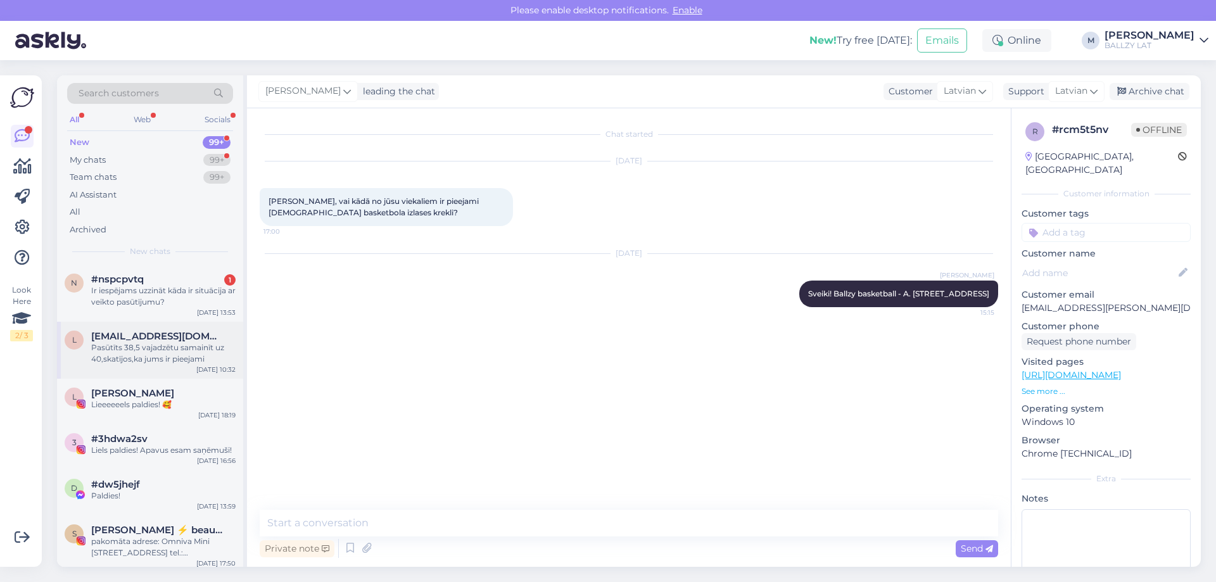
click at [162, 354] on div "Pasūtīts 38,5 vajadzētu samainīt uz 40,skatījos,ka jums ir pieejami" at bounding box center [163, 353] width 144 height 23
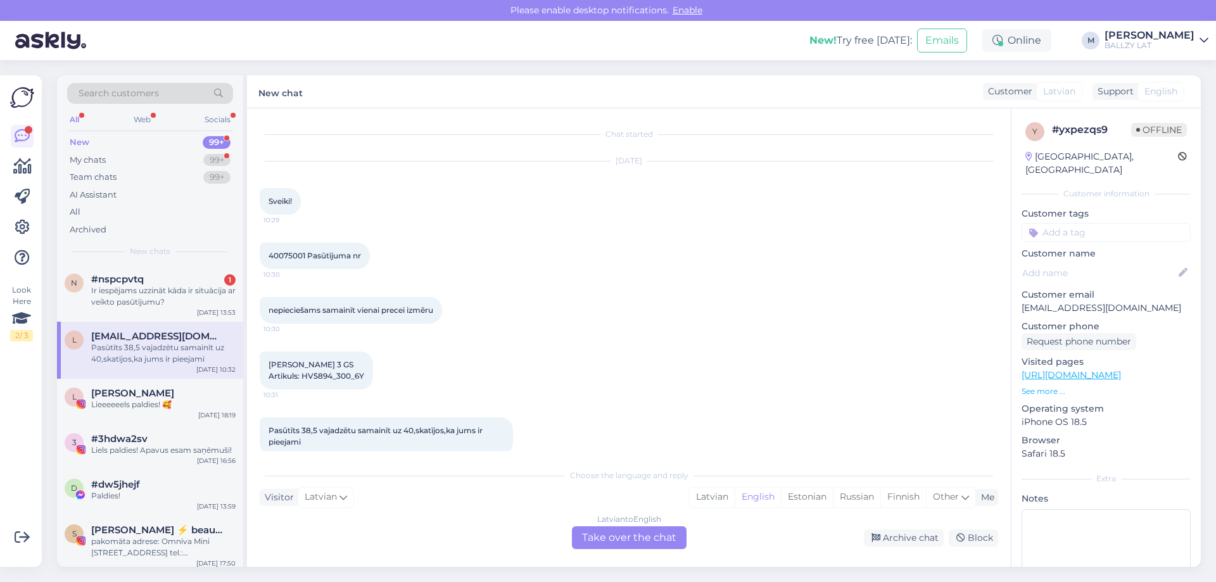
scroll to position [18, 0]
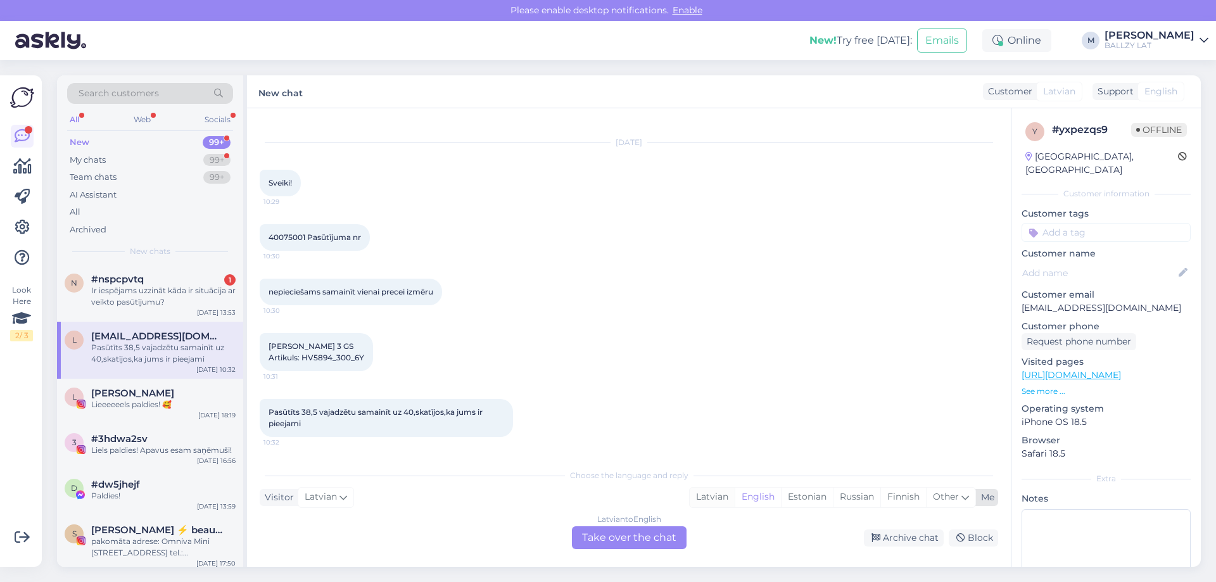
click at [707, 493] on div "Latvian" at bounding box center [712, 497] width 45 height 19
click at [613, 542] on div "Latvian to Latvian Take over the chat" at bounding box center [629, 537] width 115 height 23
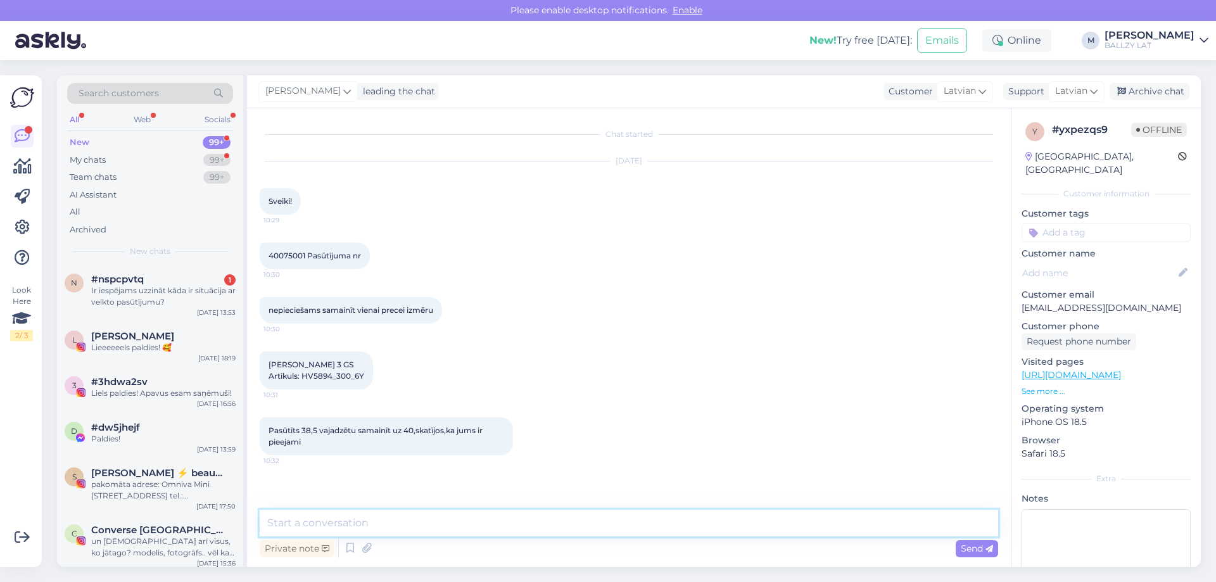
click at [480, 526] on textarea at bounding box center [629, 523] width 739 height 27
type textarea "Sveiki! Sūtiet atpakaļ konkrēto preci, izmantojot atgriešanas kodiņu un pasūtie…"
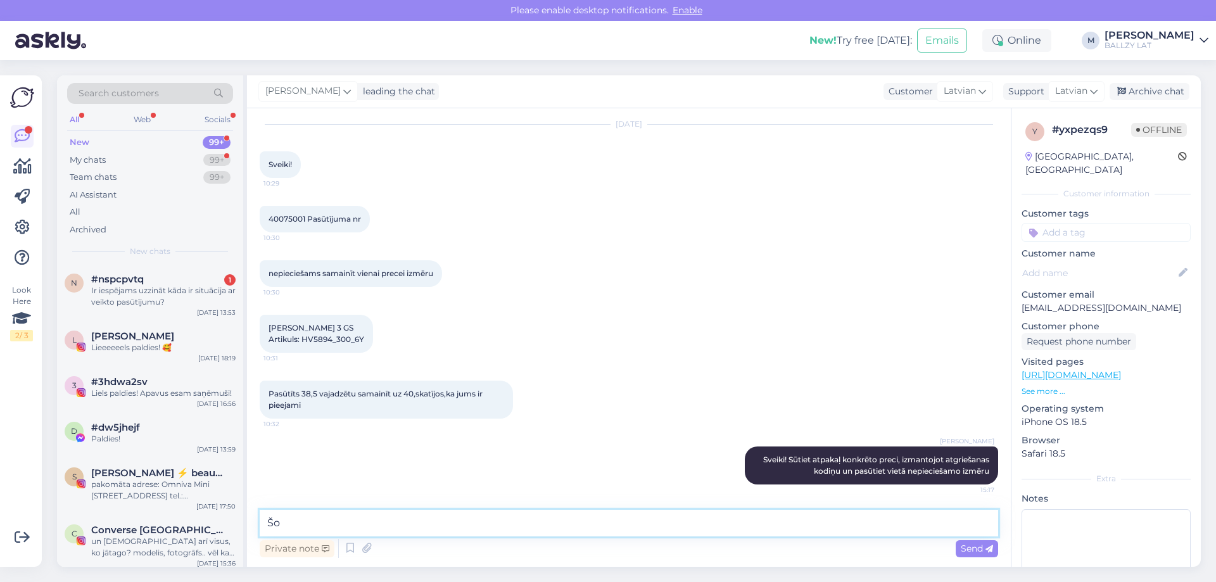
type textarea "Š"
click at [109, 285] on div "Ir iespējams uzzināt kāda ir situācija ar veikto pasūtījumu?" at bounding box center [163, 296] width 144 height 23
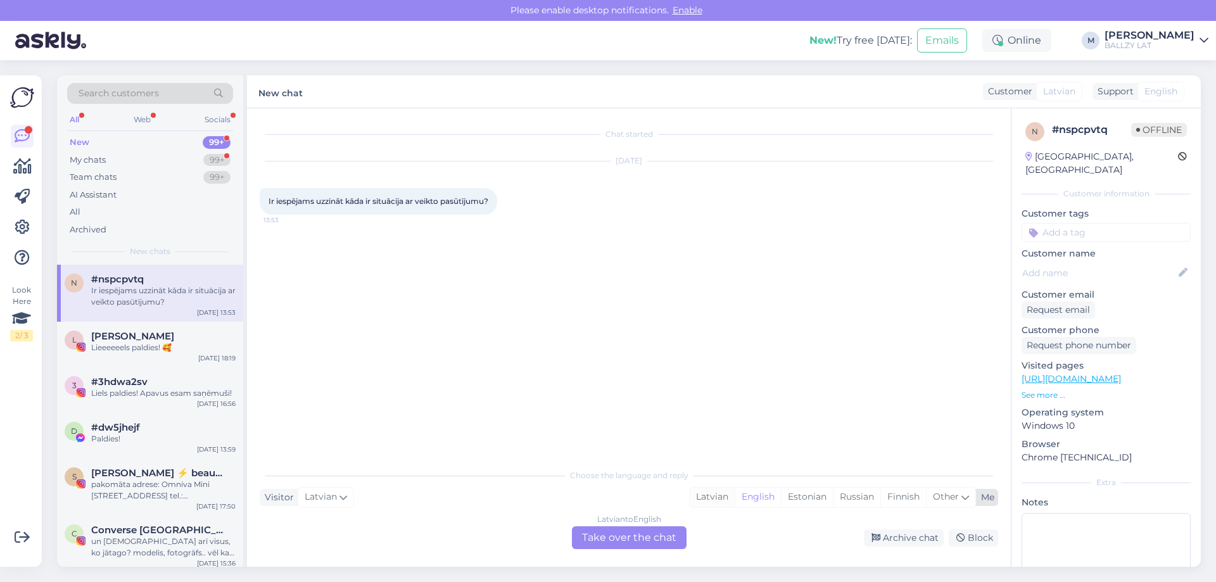
click at [709, 499] on div "Latvian" at bounding box center [712, 497] width 45 height 19
click at [631, 528] on div "Latvian to Latvian Take over the chat" at bounding box center [629, 537] width 115 height 23
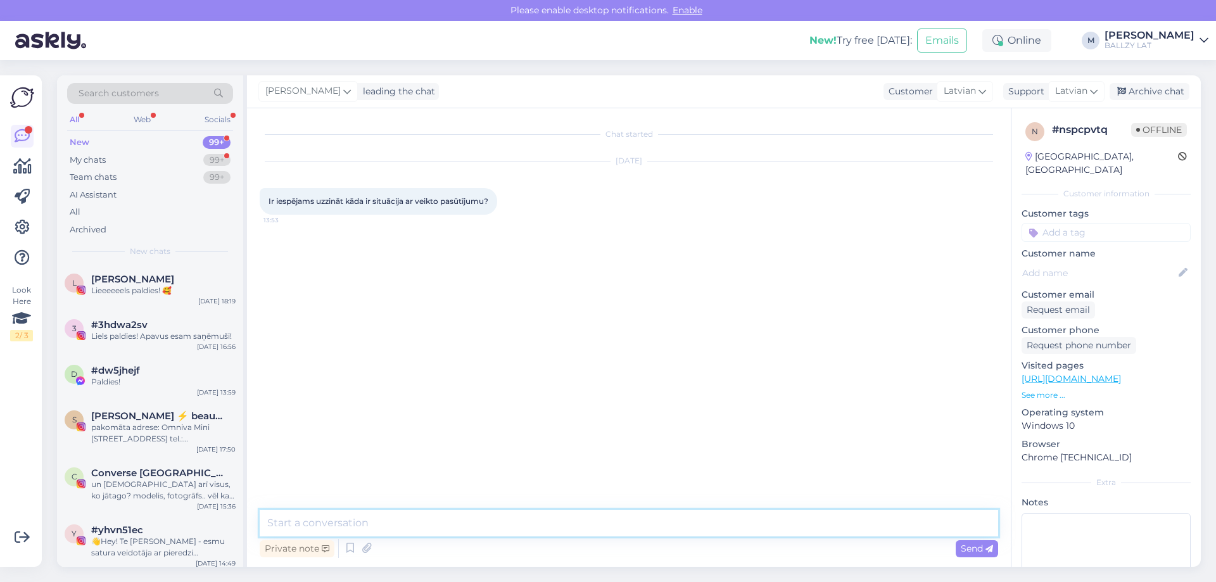
click at [520, 525] on textarea at bounding box center [629, 523] width 739 height 27
type textarea "Sveiki! [DEMOGRAPHIC_DATA], atsūtiet pasūtījuma numuru"
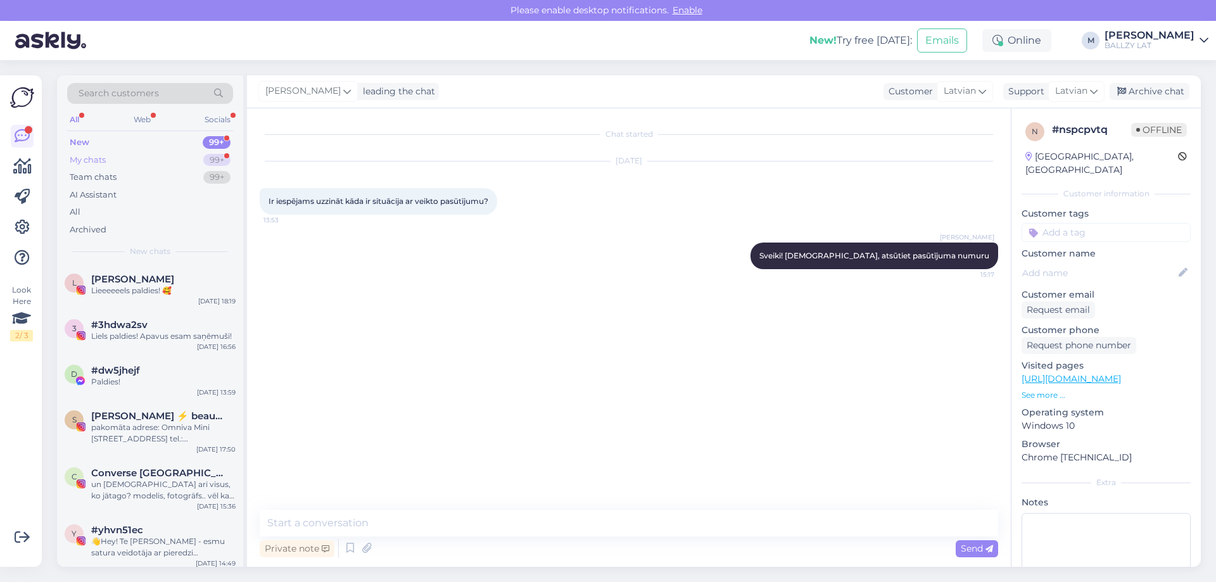
click at [81, 160] on div "My chats" at bounding box center [88, 160] width 36 height 13
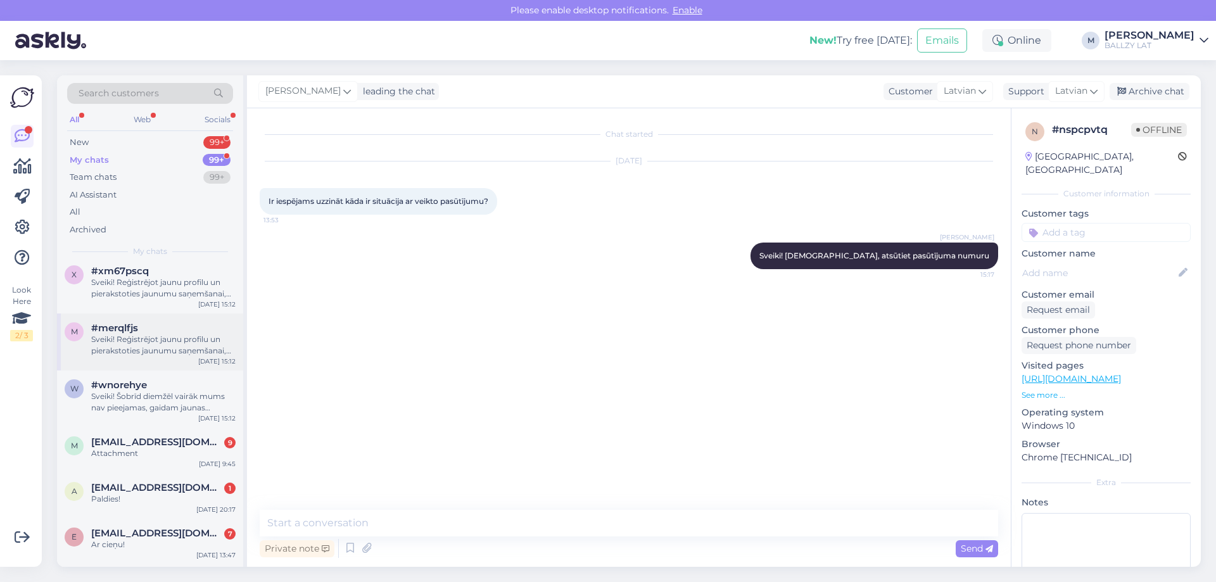
scroll to position [380, 0]
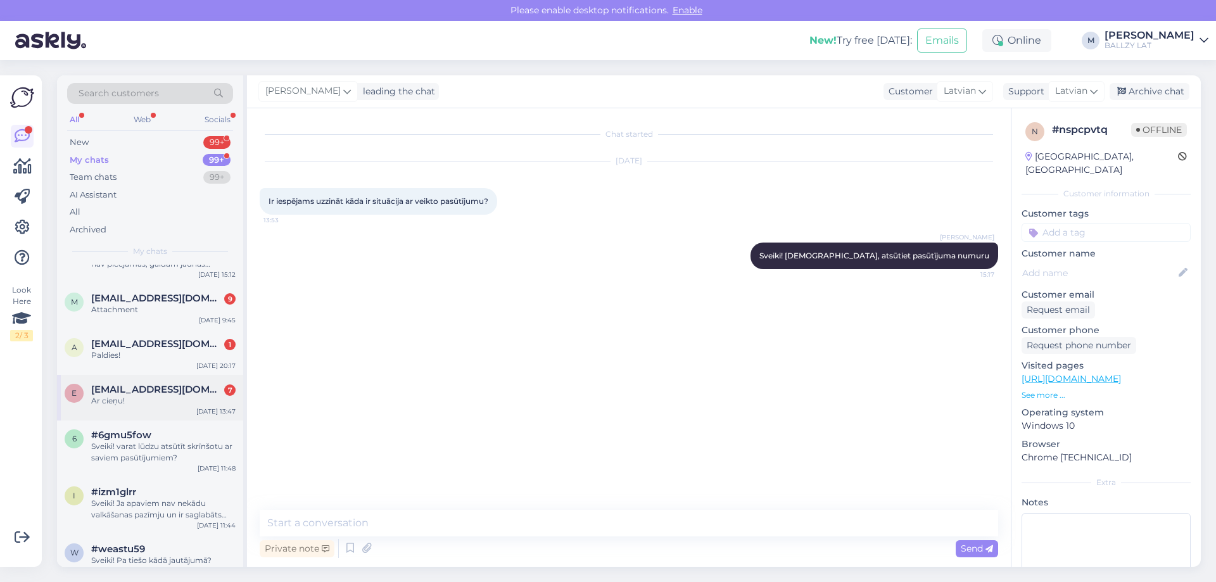
click at [175, 400] on div "Ar cieņu!" at bounding box center [163, 400] width 144 height 11
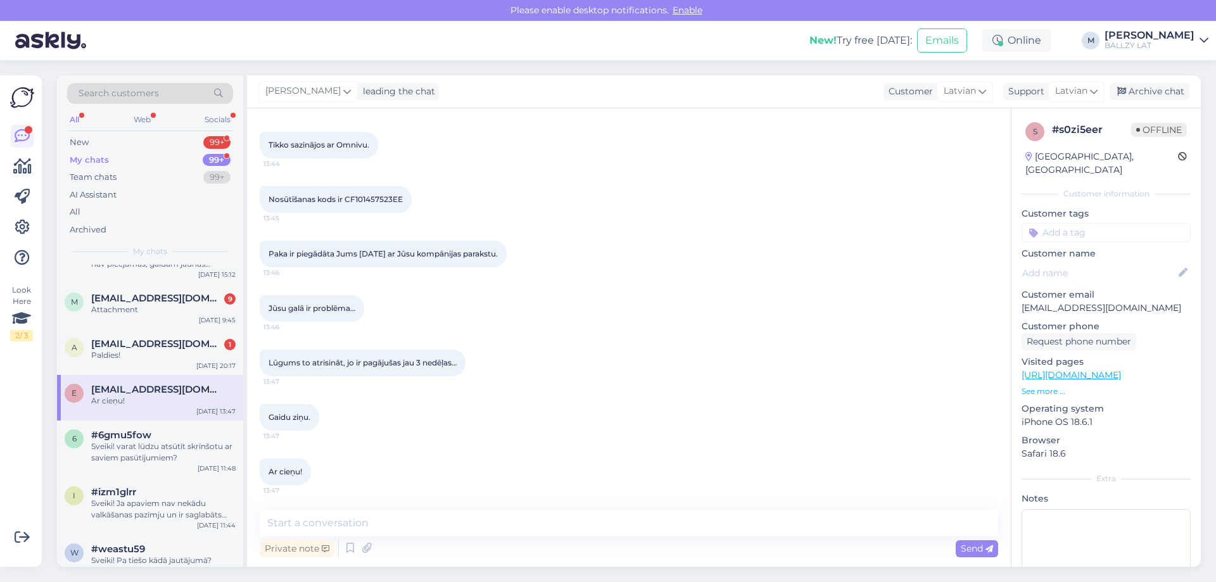
scroll to position [1224, 0]
drag, startPoint x: 404, startPoint y: 187, endPoint x: 346, endPoint y: 191, distance: 57.8
click at [346, 191] on div "Nosūtīšanas kods ir CF101457523EE 13:45" at bounding box center [336, 199] width 152 height 27
copy span "CF101457523EE"
click at [348, 512] on textarea at bounding box center [629, 523] width 739 height 27
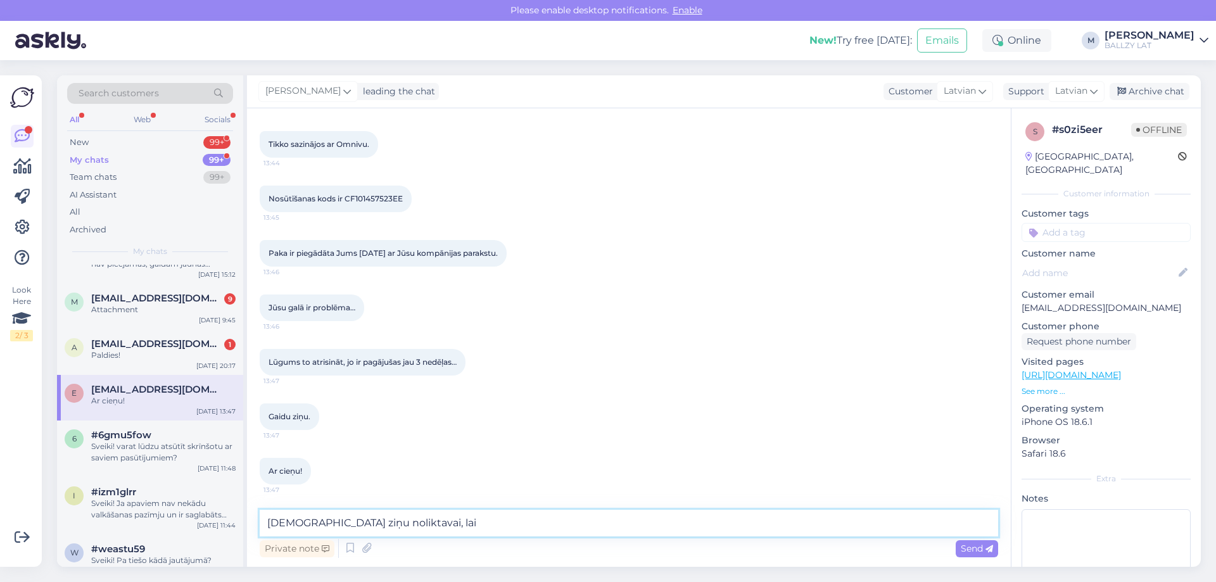
click at [272, 521] on textarea "[DEMOGRAPHIC_DATA] ziņu noliktavai, lai" at bounding box center [629, 523] width 739 height 27
click at [501, 509] on div "Chat started [DATE] Labdien! 10:31 Es veicu pasūtījuma atgriešanu un jau pagāja…" at bounding box center [629, 337] width 764 height 459
click at [495, 518] on textarea "Sveiki! Nodevām ziņu noliktavai, lai" at bounding box center [629, 523] width 739 height 27
type textarea "Sveiki! Nodevām ziņu noliktavai, lai aši tiek skaidrībā un pēc iespējas ātrāk s…"
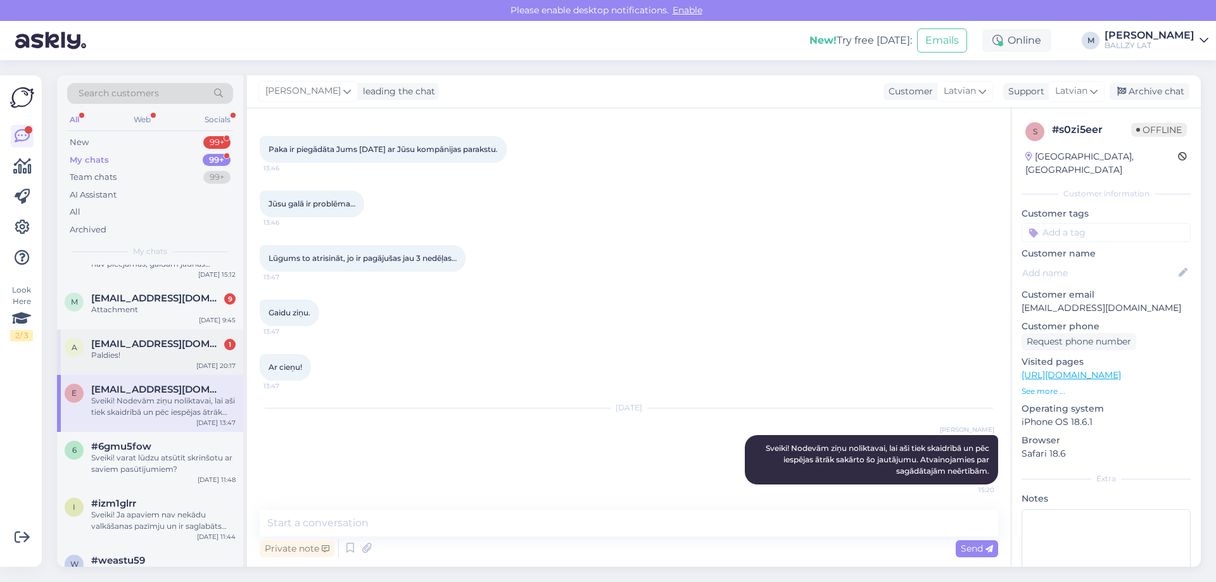
click at [158, 356] on div "Paldies!" at bounding box center [163, 355] width 144 height 11
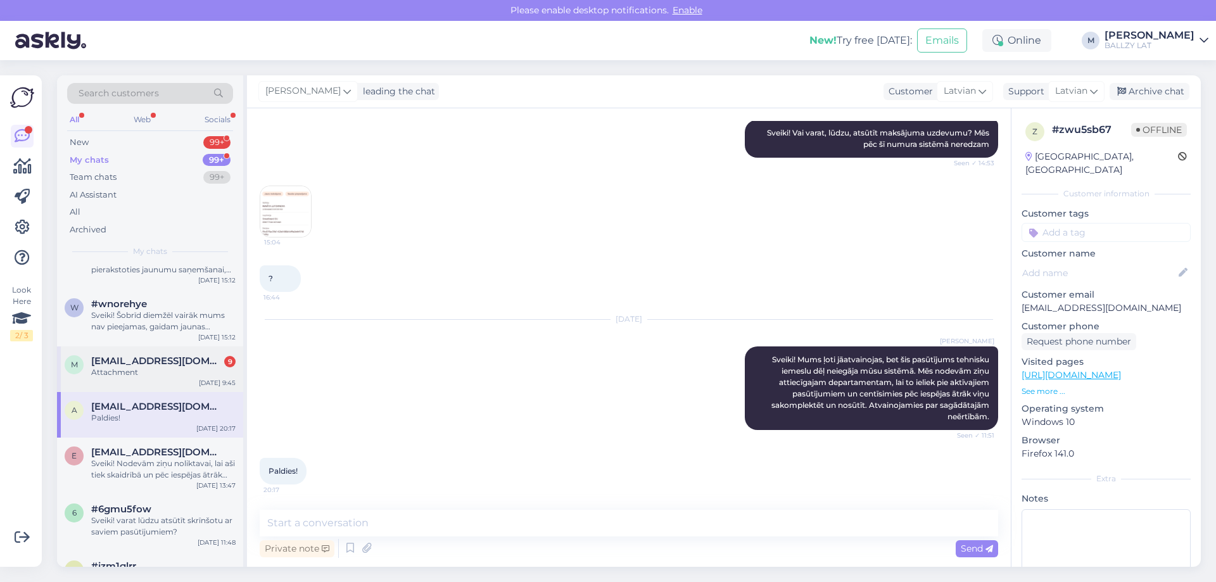
scroll to position [317, 0]
click at [175, 374] on div "Attachment" at bounding box center [163, 372] width 144 height 11
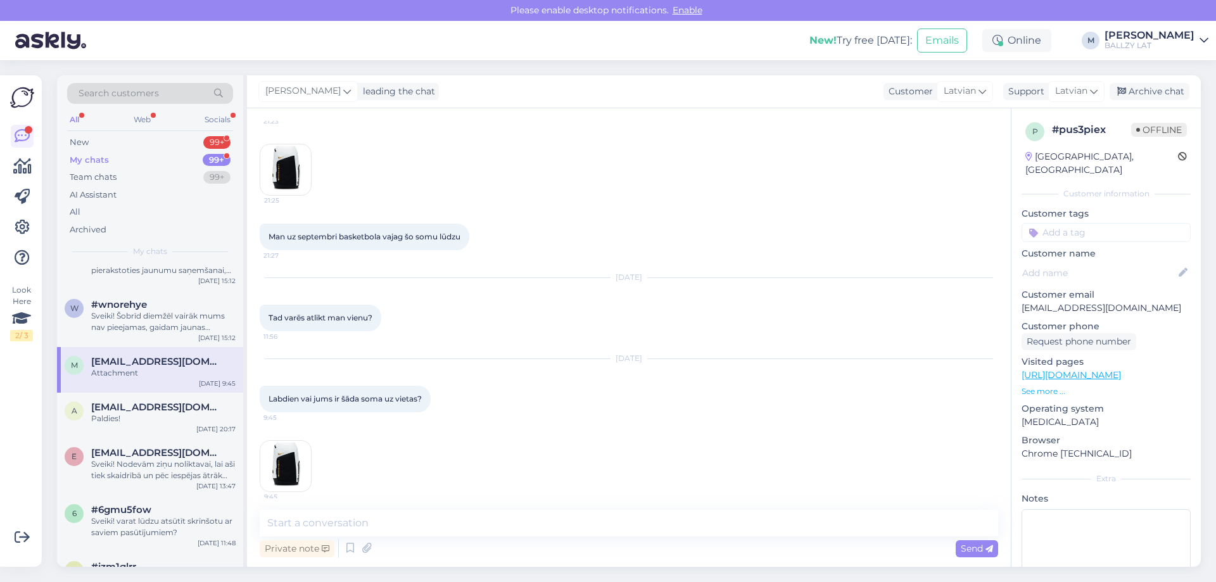
scroll to position [432, 0]
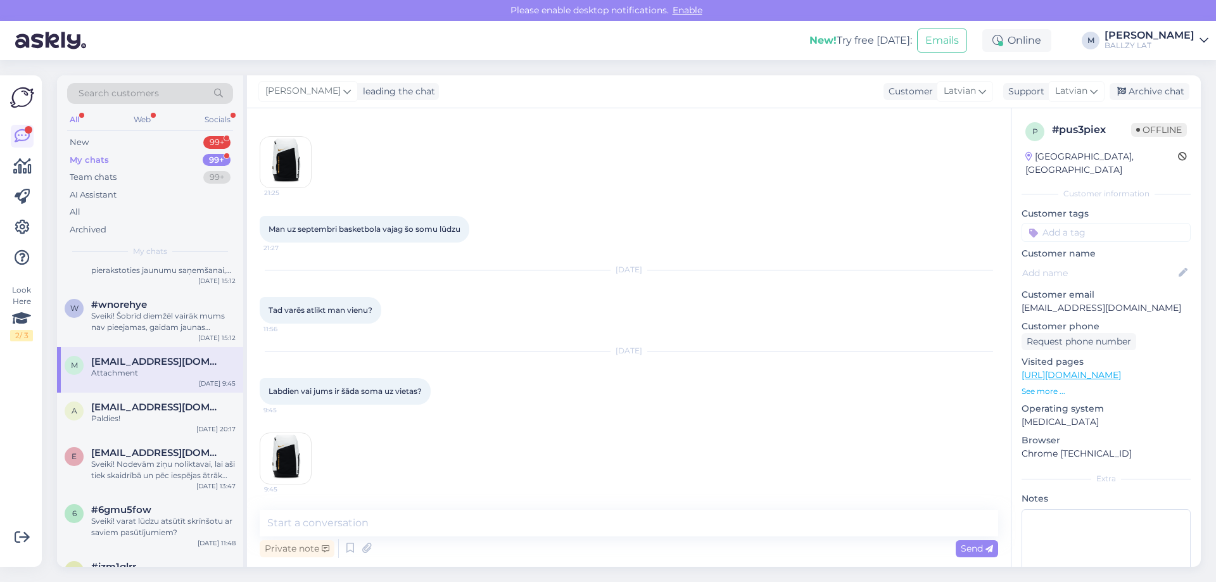
click at [278, 451] on img at bounding box center [285, 458] width 51 height 51
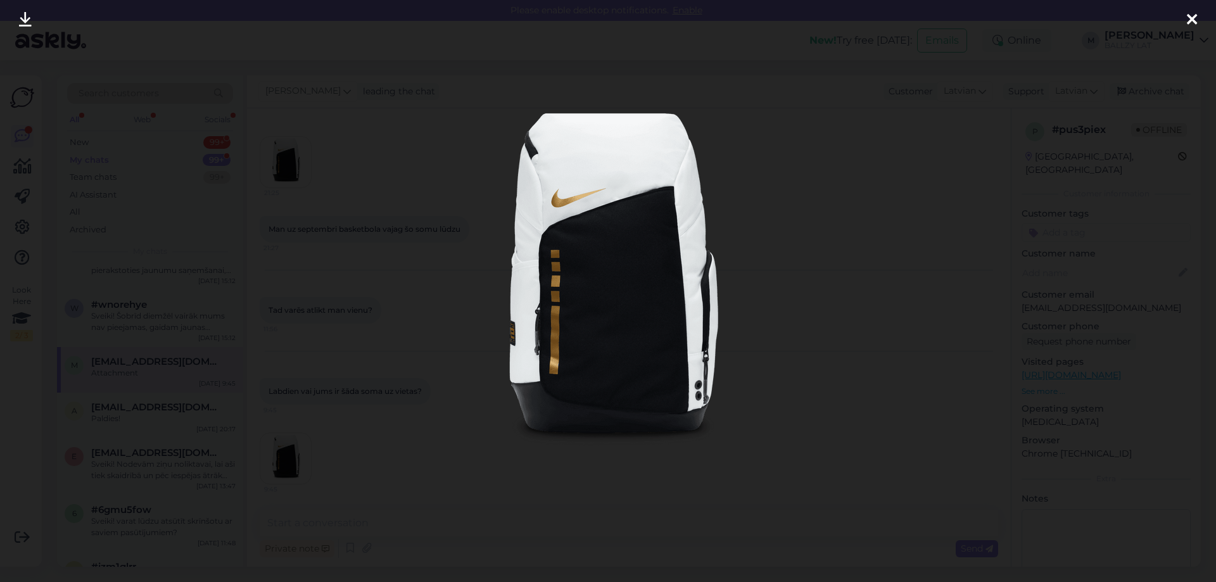
click at [568, 290] on img at bounding box center [608, 291] width 380 height 380
click at [1200, 15] on div at bounding box center [1192, 20] width 25 height 40
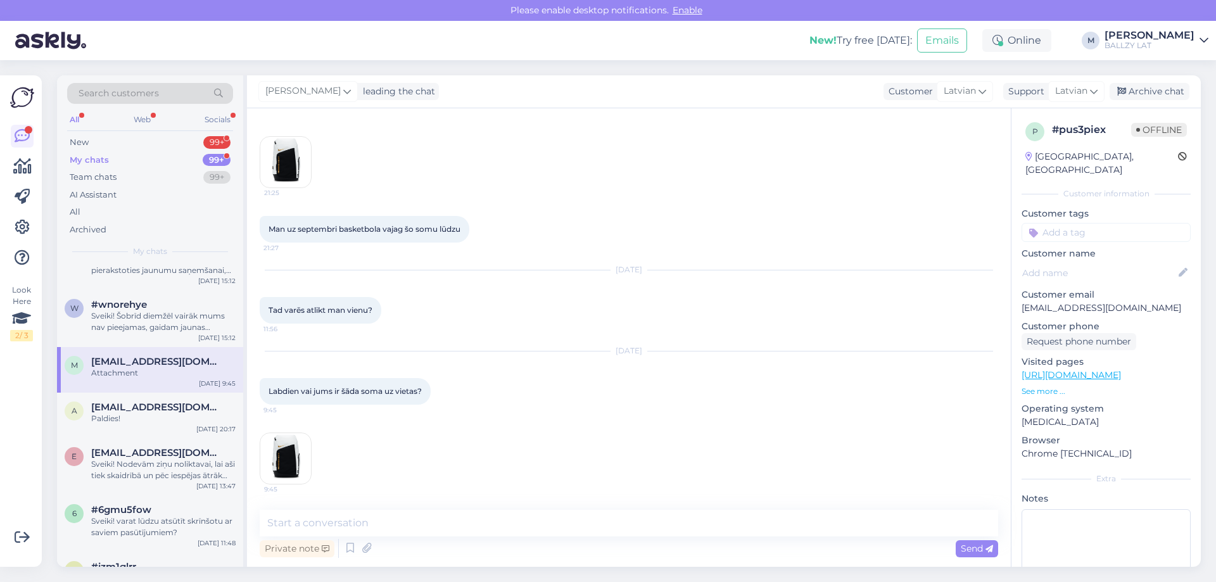
click at [287, 453] on img at bounding box center [285, 458] width 51 height 51
click at [388, 513] on textarea at bounding box center [629, 523] width 739 height 27
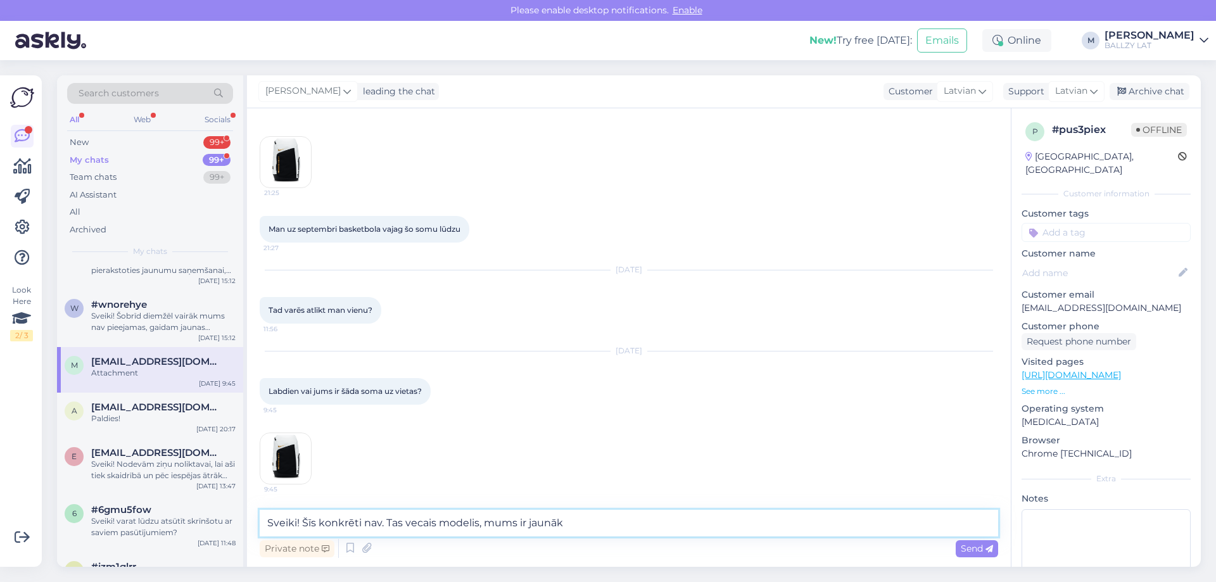
type textarea "Sveiki! Šīs konkrēti nav. Tas vecais modelis, mums ir jaunāks"
